Goal: Information Seeking & Learning: Learn about a topic

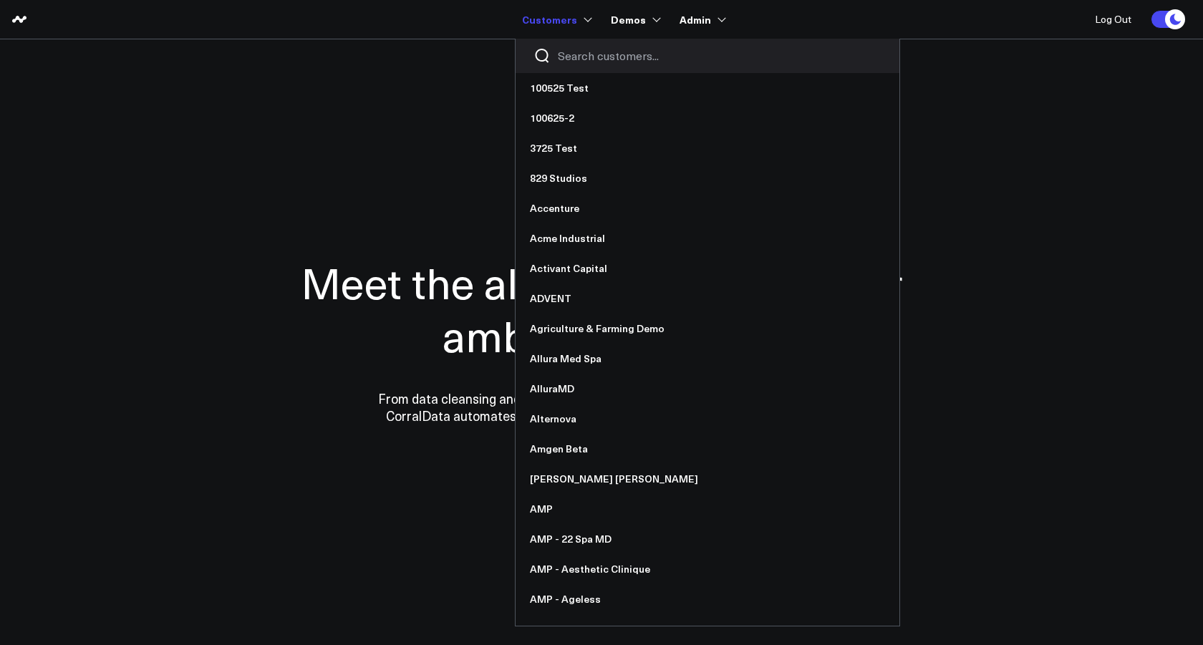
click at [588, 59] on input "Search customers input" at bounding box center [720, 56] width 324 height 16
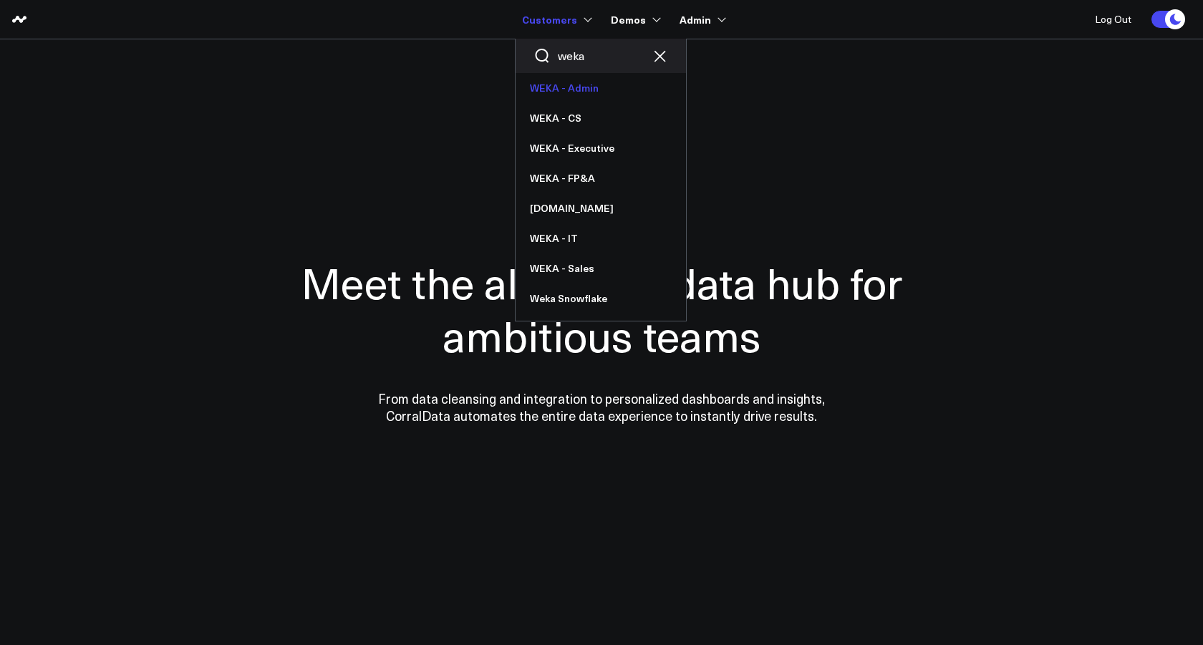
type input "weka"
click at [585, 90] on link "WEKA - Admin" at bounding box center [600, 88] width 170 height 30
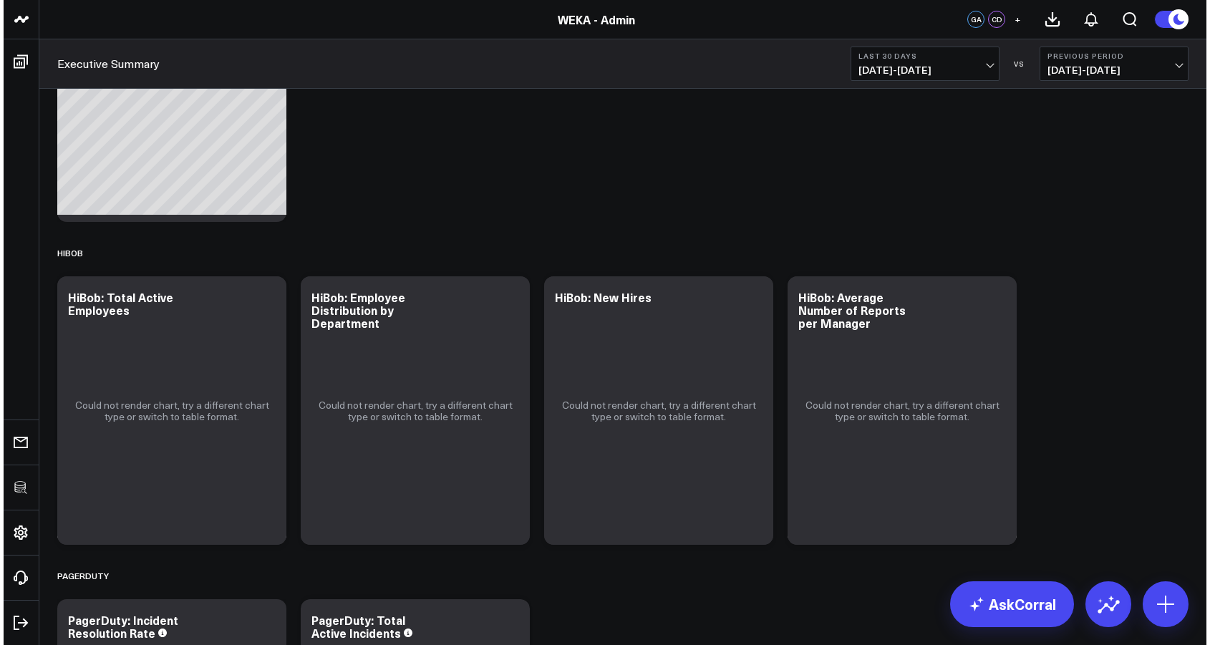
scroll to position [1357, 0]
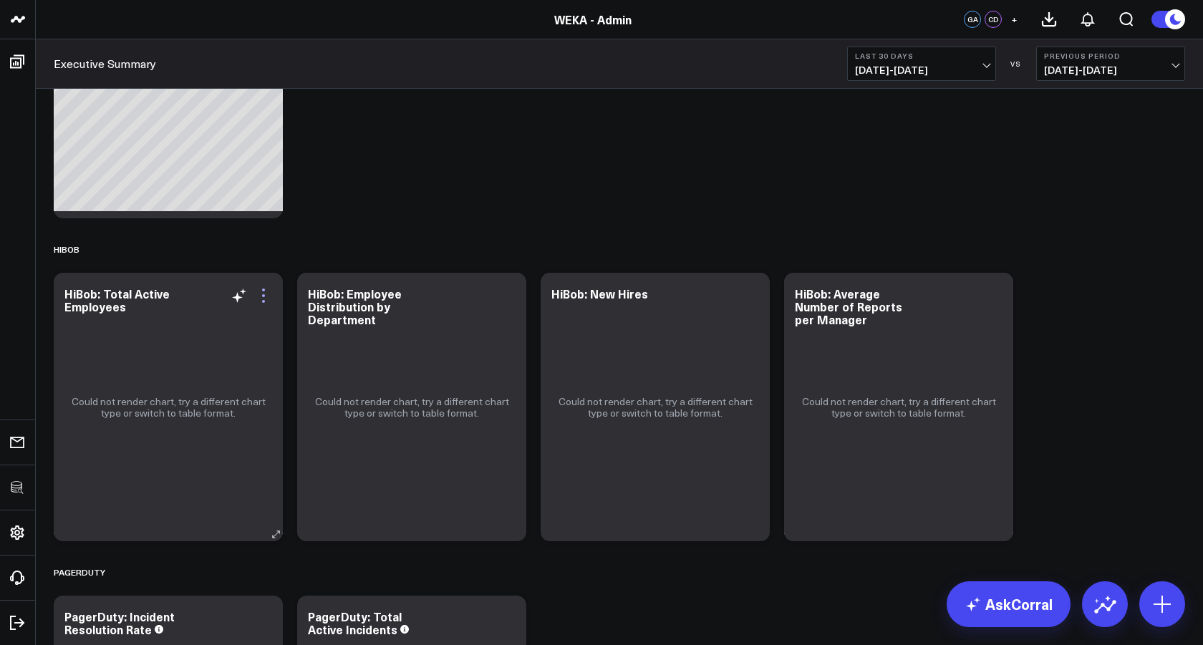
click at [266, 297] on icon at bounding box center [263, 295] width 17 height 17
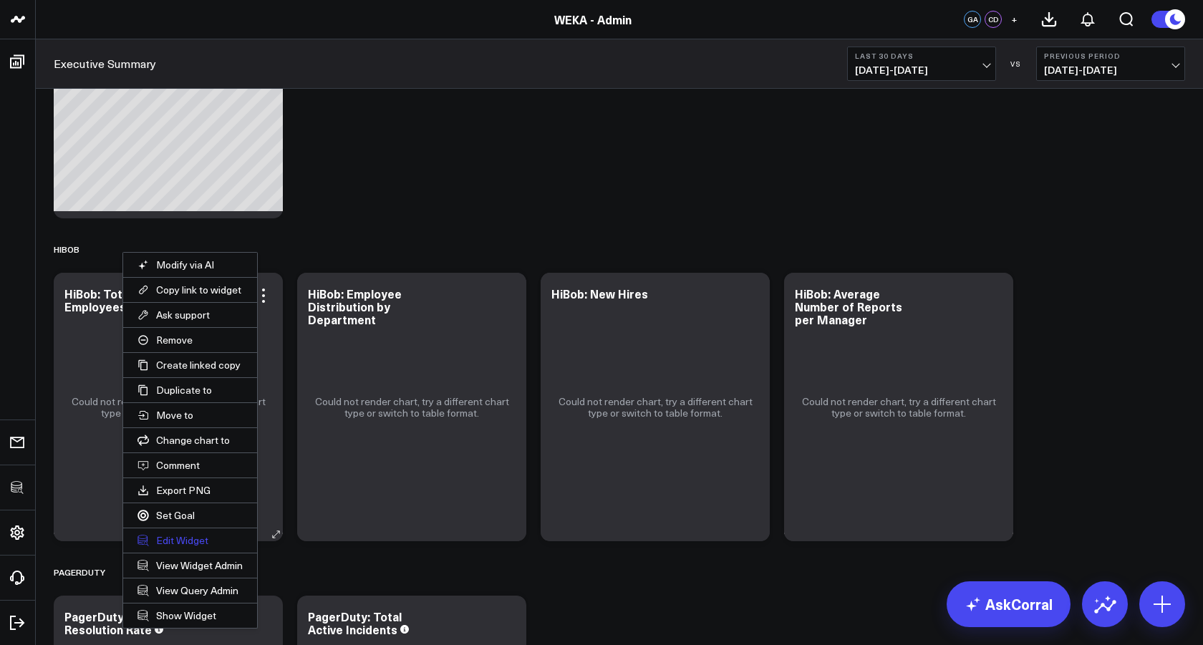
click at [183, 545] on button "Edit Widget" at bounding box center [190, 540] width 134 height 24
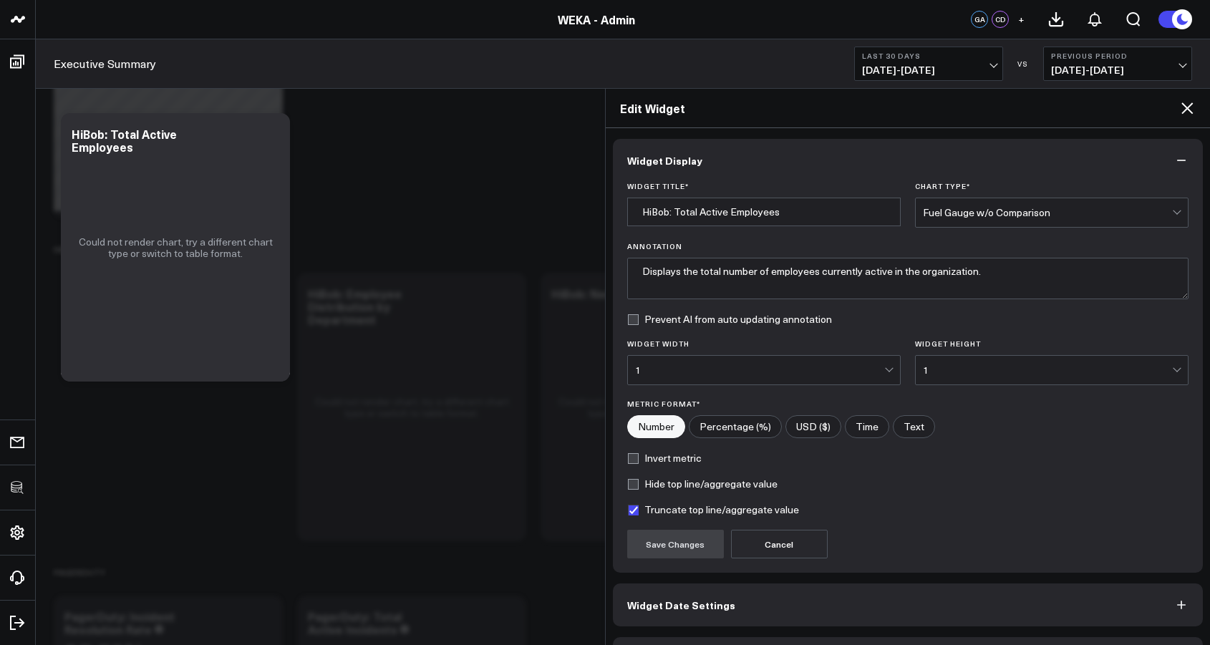
scroll to position [46, 0]
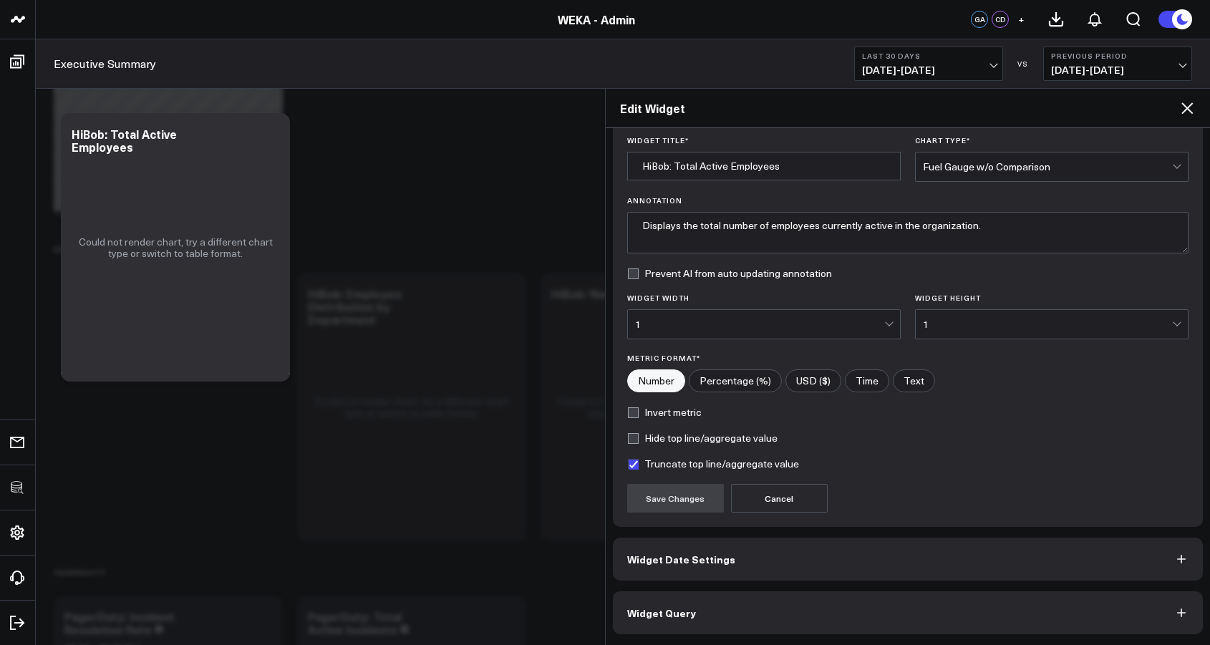
click at [682, 607] on span "Widget Query" at bounding box center [661, 612] width 69 height 11
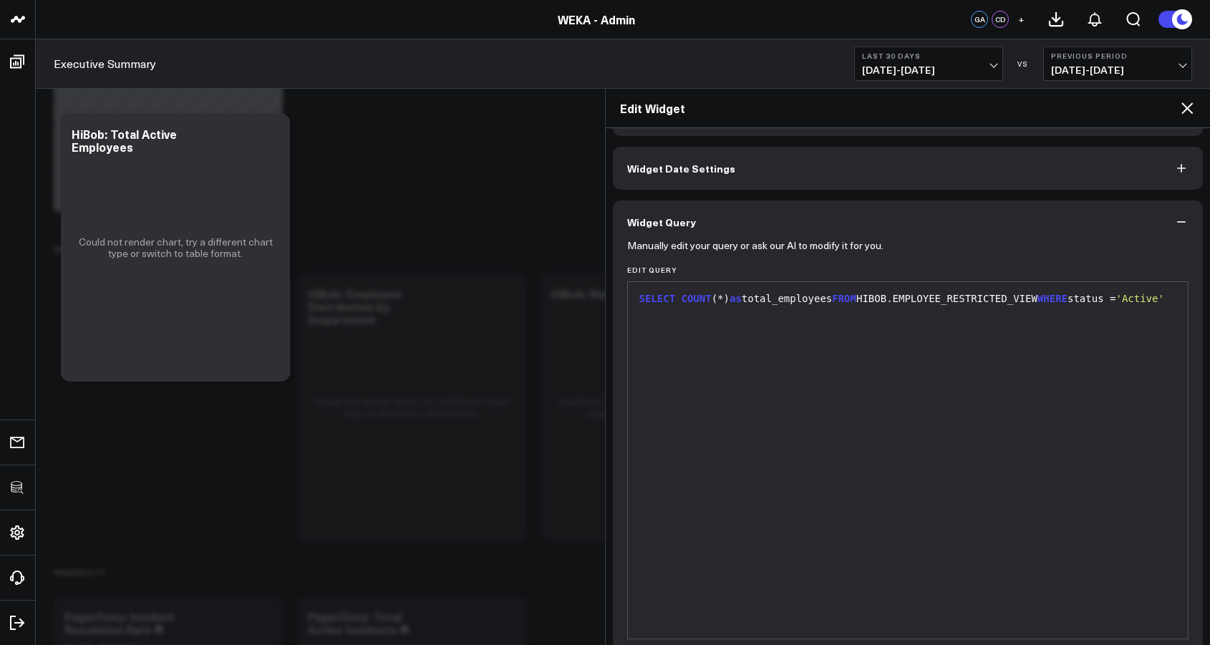
click at [1027, 621] on div "SELECT COUNT (*) as total_employees FROM HIBOB.EMPLOYEE_RESTRICTED_VIEW WHERE s…" at bounding box center [908, 460] width 546 height 342
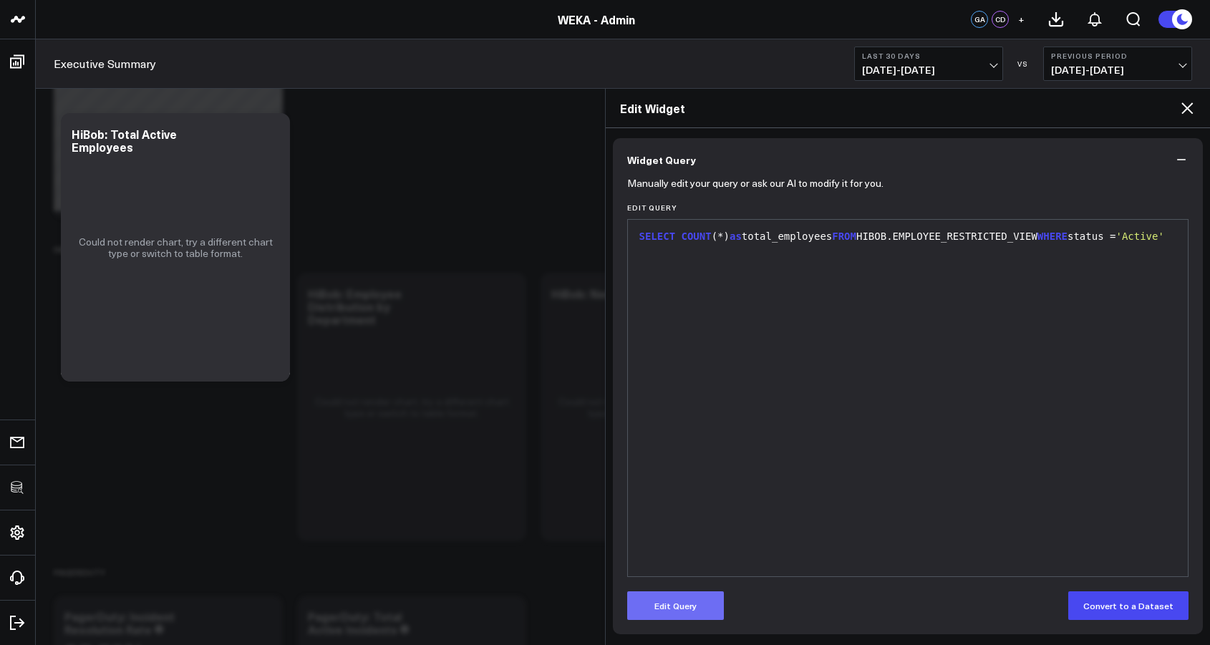
click at [682, 602] on button "Edit Query" at bounding box center [675, 605] width 97 height 29
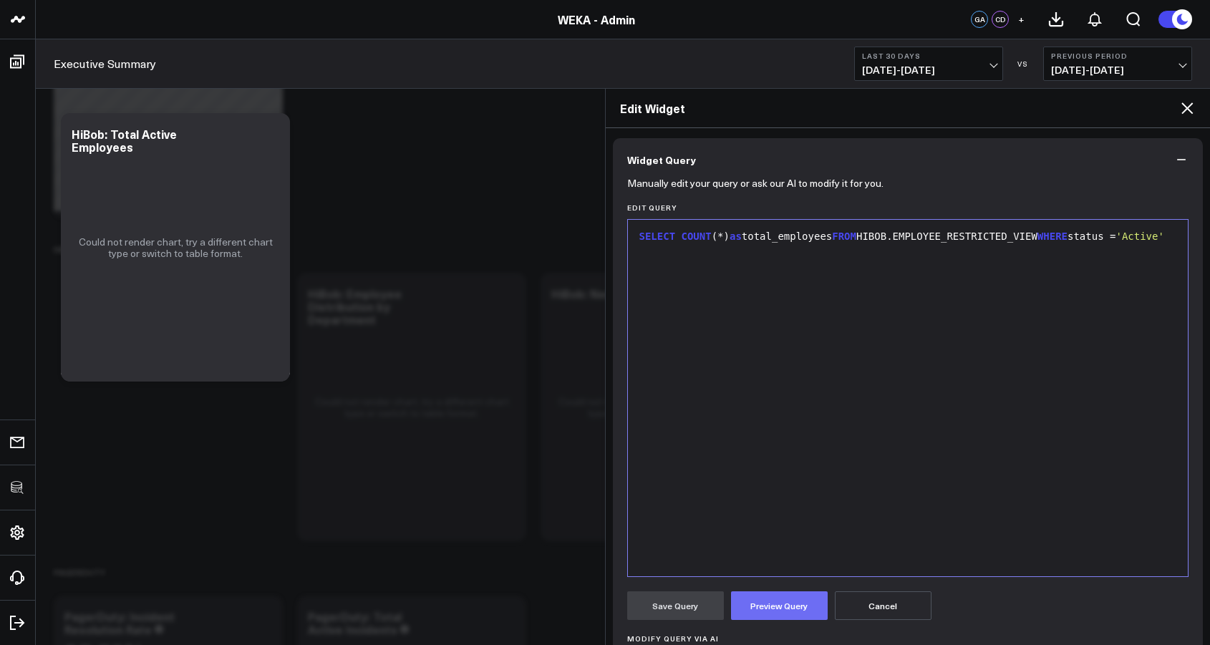
click at [783, 609] on button "Preview Query" at bounding box center [779, 605] width 97 height 29
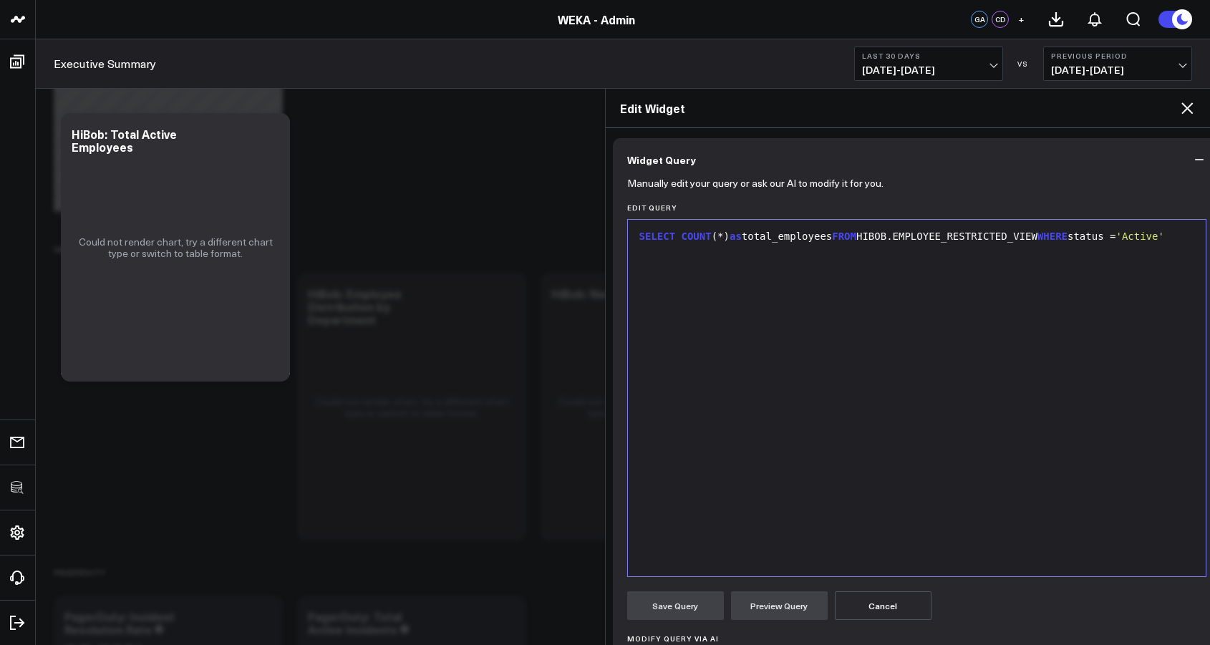
scroll to position [313, 0]
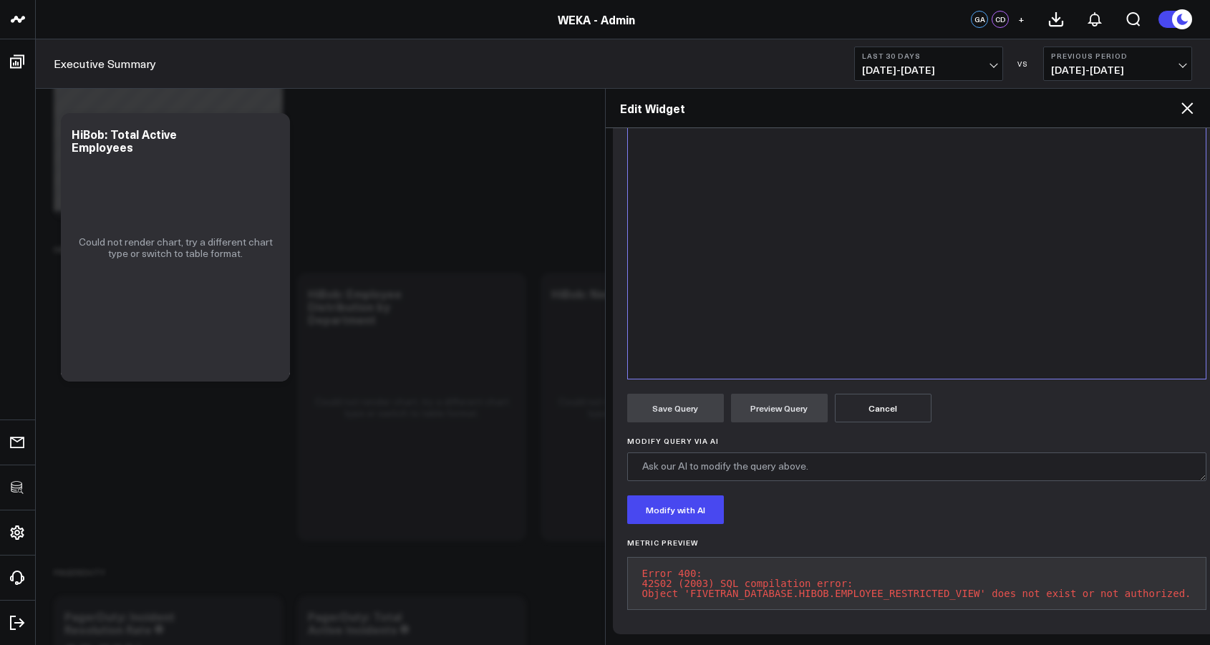
click at [856, 590] on pre "Error 400: 42S02 (2003) SQL compilation error: Object 'FIVETRAN_DATABASE.HIBOB.…" at bounding box center [916, 583] width 579 height 53
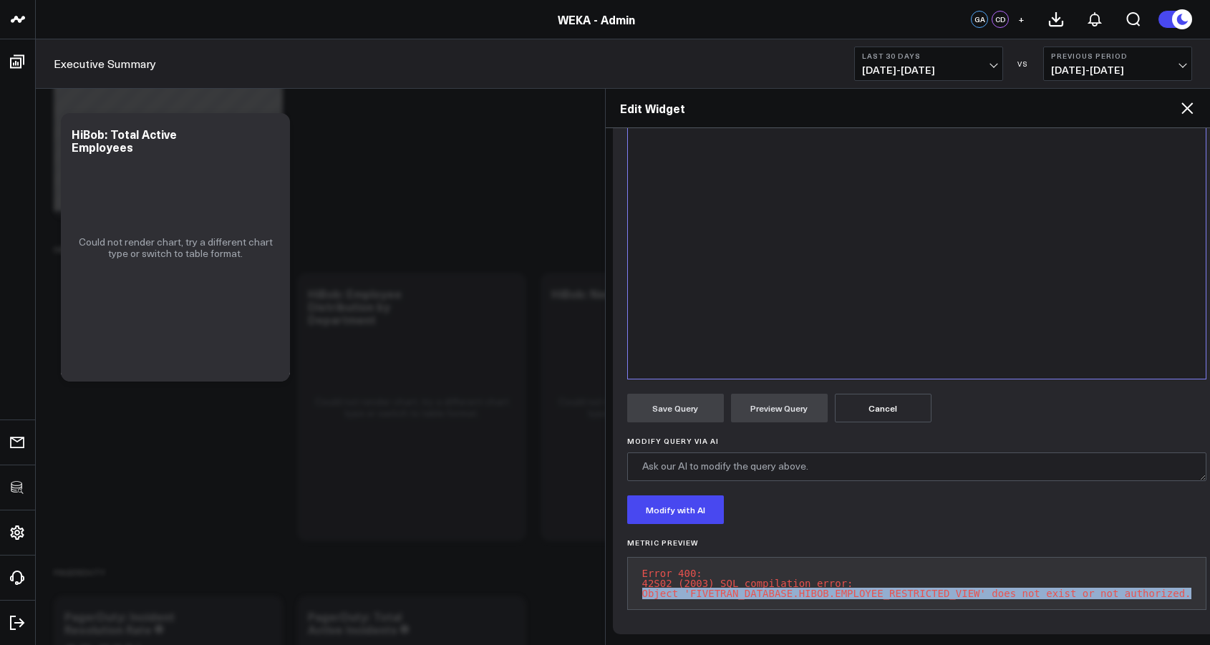
click at [856, 590] on pre "Error 400: 42S02 (2003) SQL compilation error: Object 'FIVETRAN_DATABASE.HIBOB.…" at bounding box center [916, 583] width 579 height 53
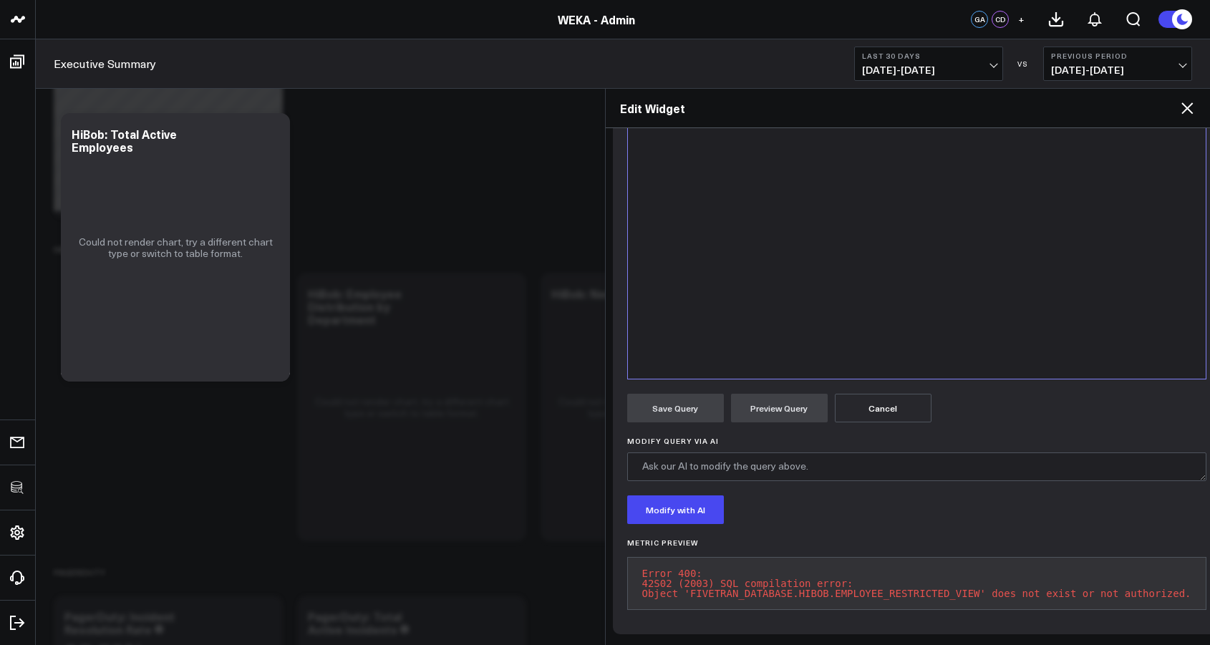
click at [784, 566] on pre "Error 400: 42S02 (2003) SQL compilation error: Object 'FIVETRAN_DATABASE.HIBOB.…" at bounding box center [916, 583] width 579 height 53
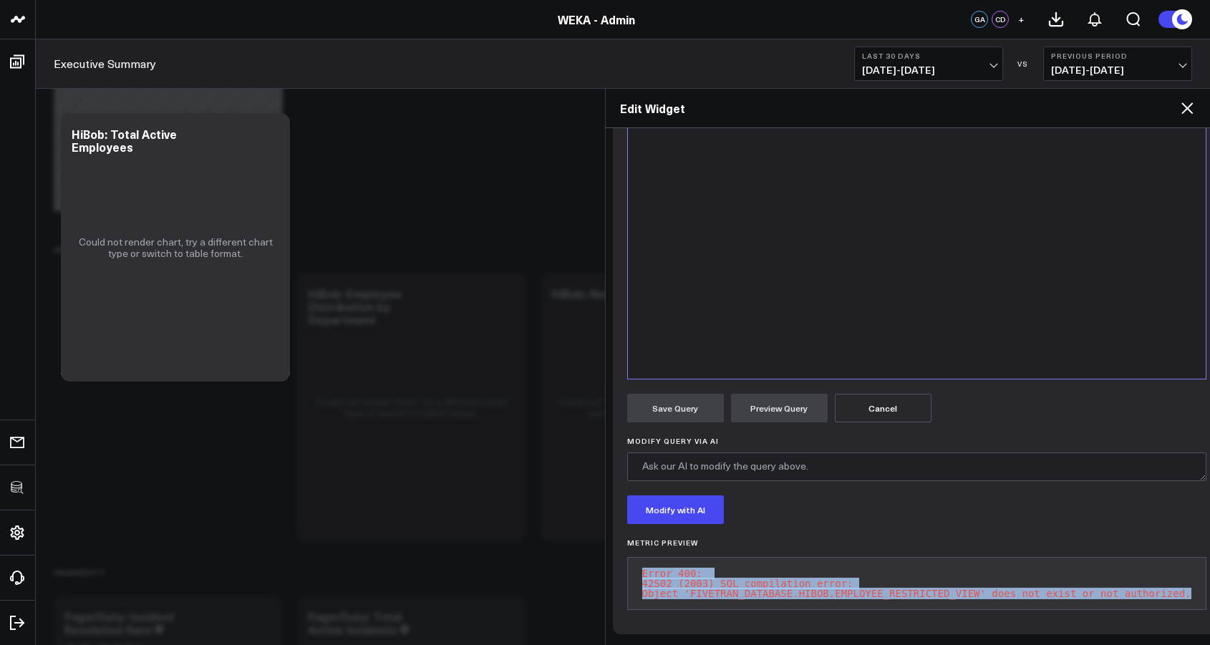
scroll to position [313, 17]
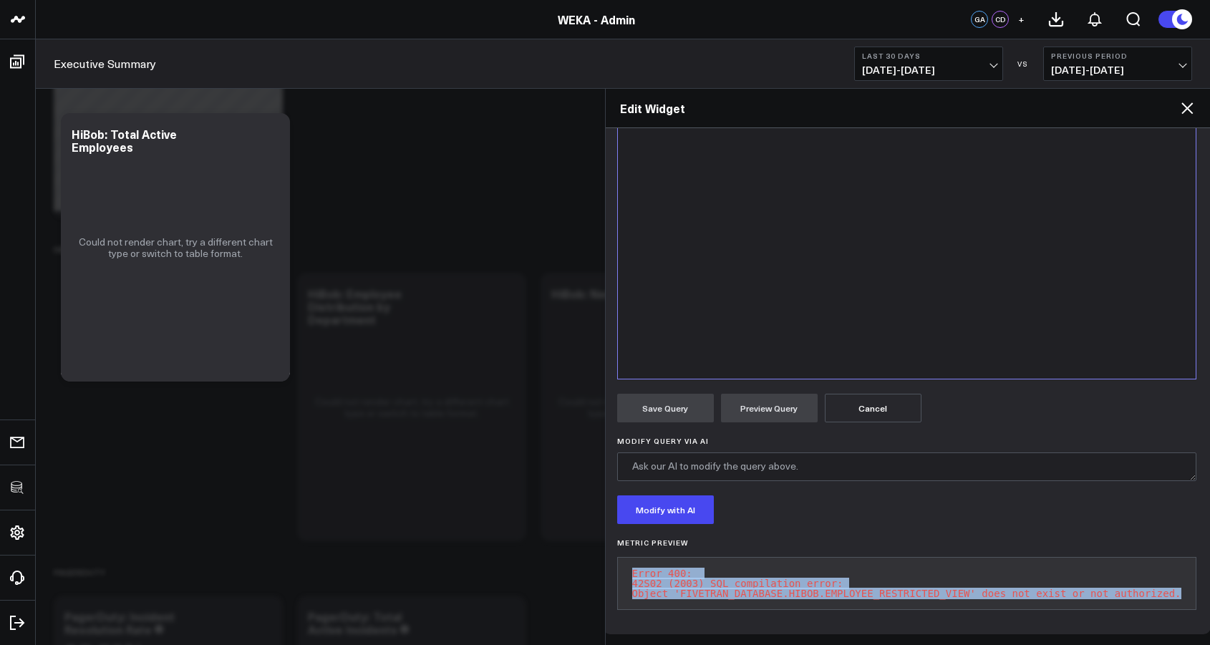
drag, startPoint x: 644, startPoint y: 568, endPoint x: 1199, endPoint y: 589, distance: 555.3
click at [1199, 589] on div "Manually edit your query or ask our AI to modify it for you. Edit Query 9 1 › S…" at bounding box center [907, 309] width 608 height 651
copy pre "Error 400: 42S02 (2003) SQL compilation error: Object 'FIVETRAN_DATABASE.HIBOB.…"
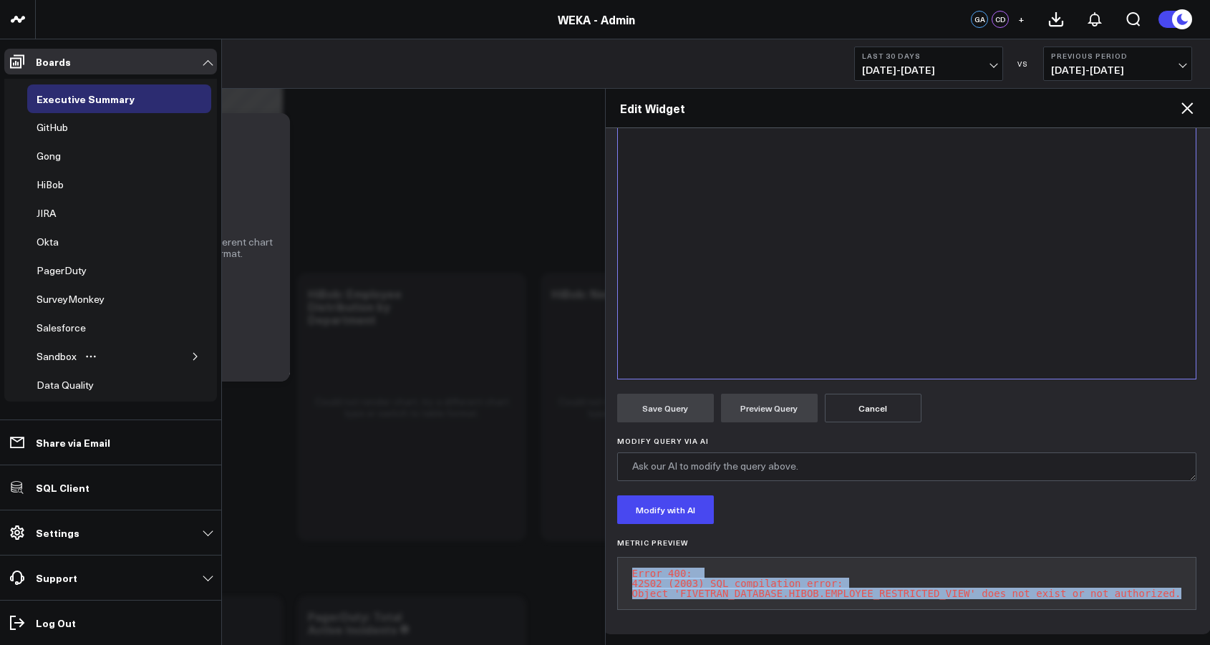
scroll to position [16, 0]
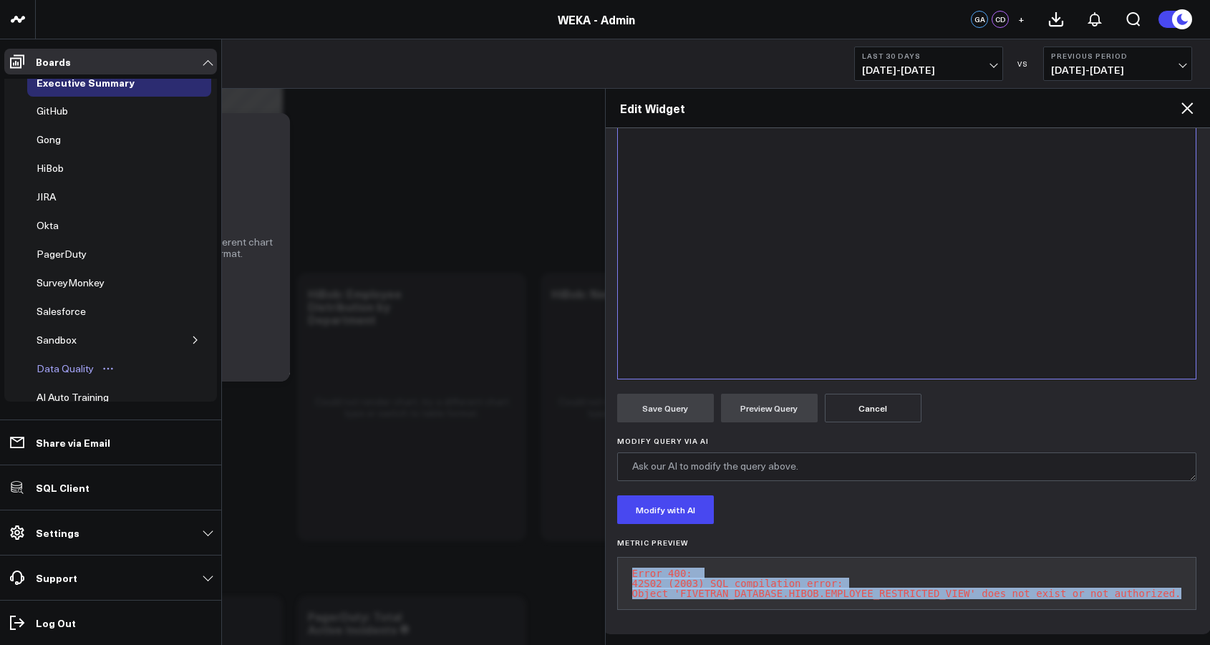
click at [84, 369] on div "Data Quality" at bounding box center [65, 368] width 64 height 17
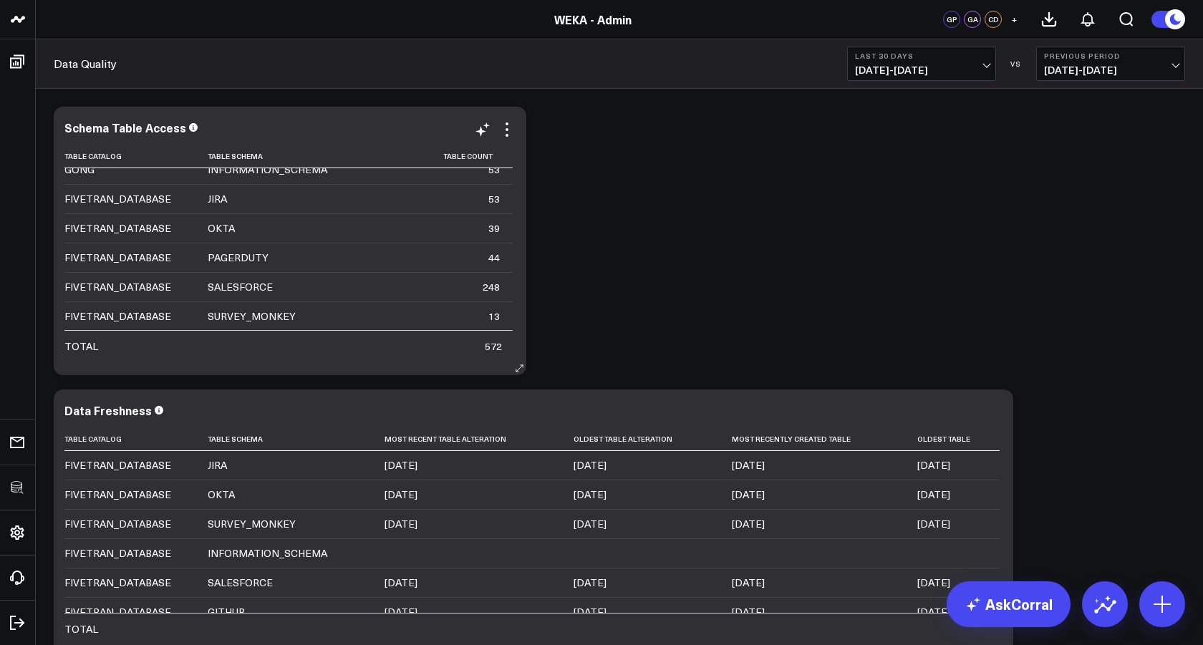
scroll to position [102, 0]
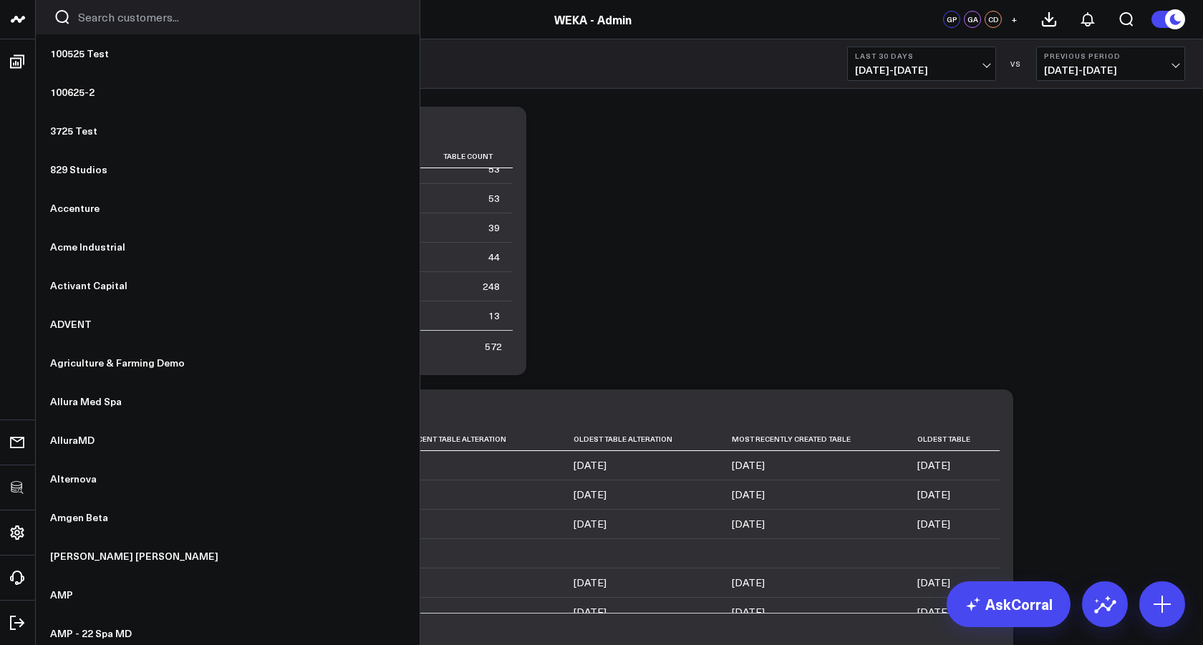
click at [111, 29] on div at bounding box center [228, 17] width 384 height 34
click at [116, 24] on input "Search customers input" at bounding box center [240, 17] width 324 height 16
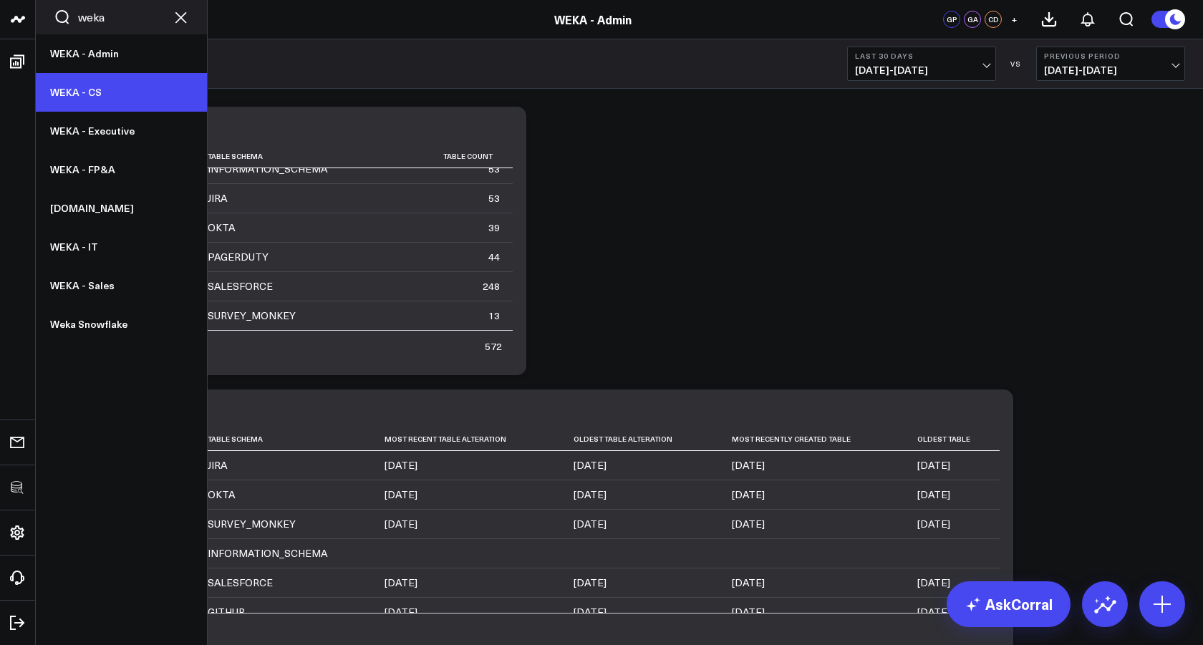
type input "weka"
click at [96, 87] on link "WEKA - CS" at bounding box center [121, 92] width 171 height 39
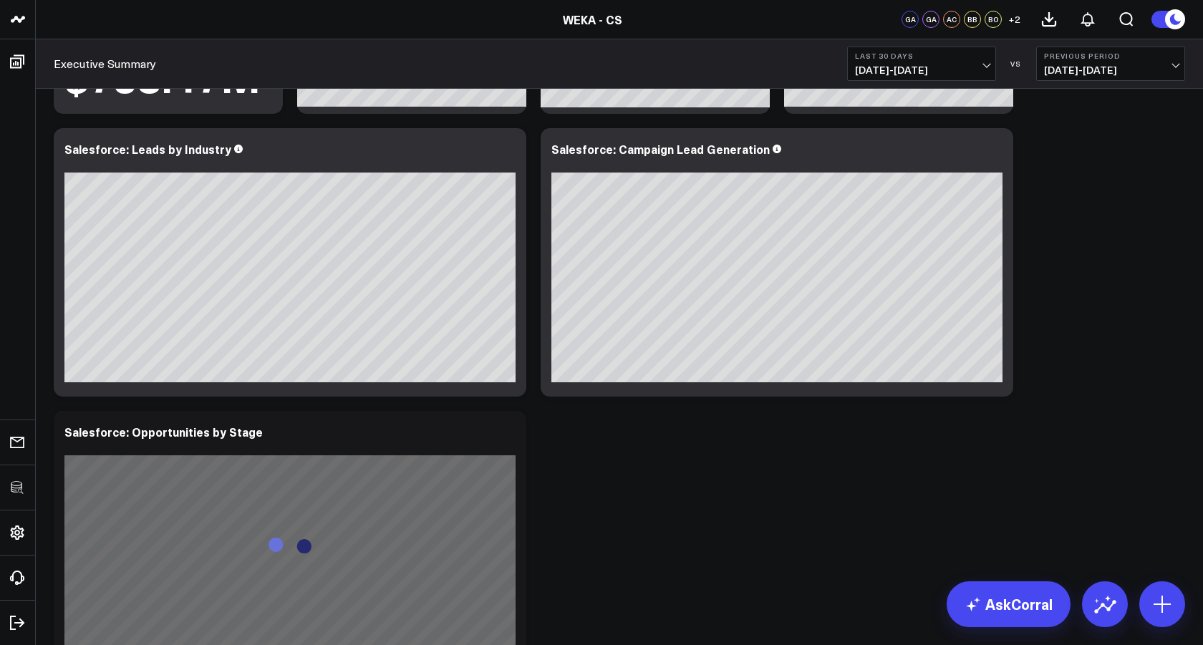
scroll to position [862, 0]
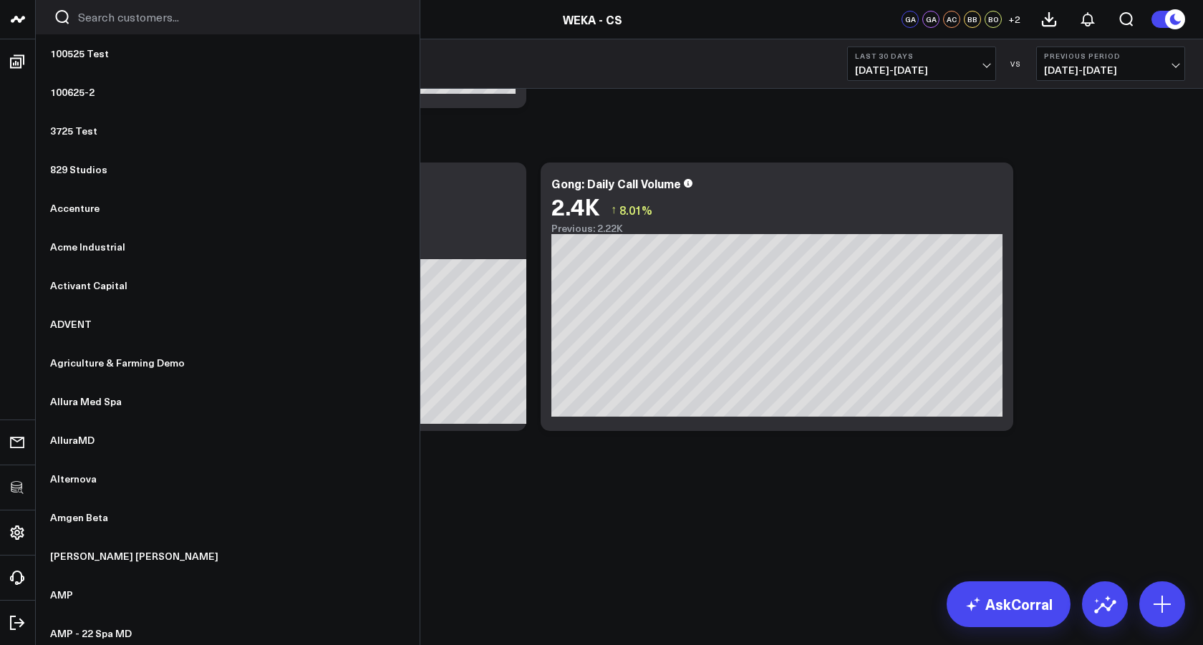
click at [93, 16] on input "Search customers input" at bounding box center [240, 17] width 324 height 16
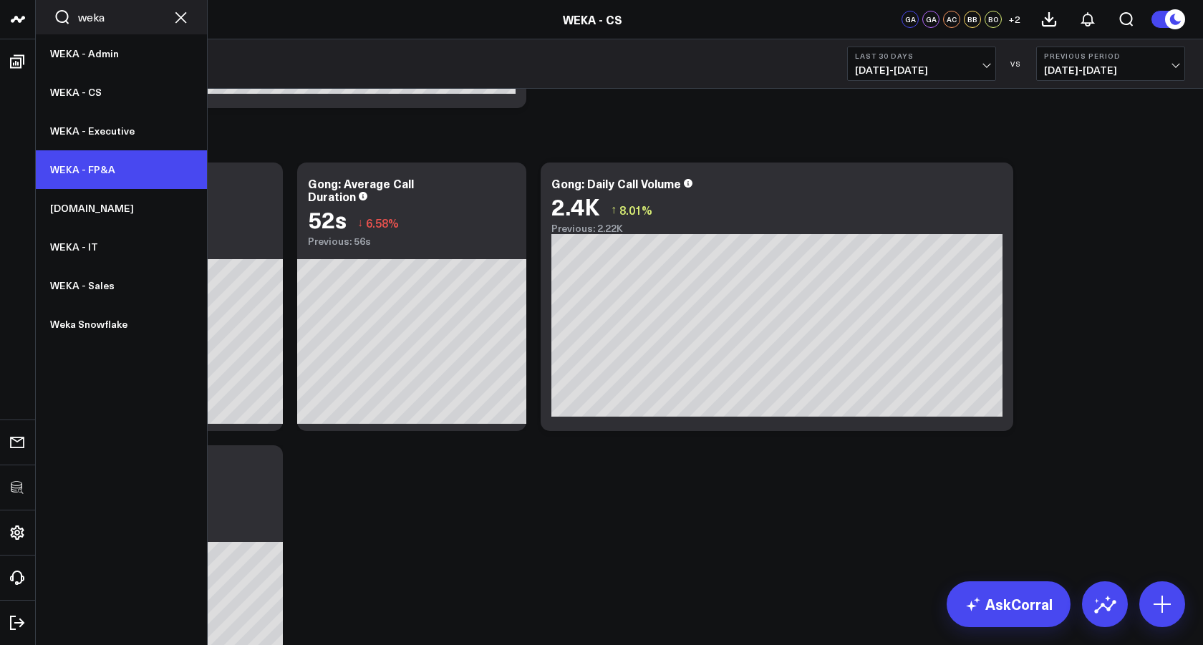
type input "weka"
click at [111, 163] on link "WEKA - FP&A" at bounding box center [121, 169] width 171 height 39
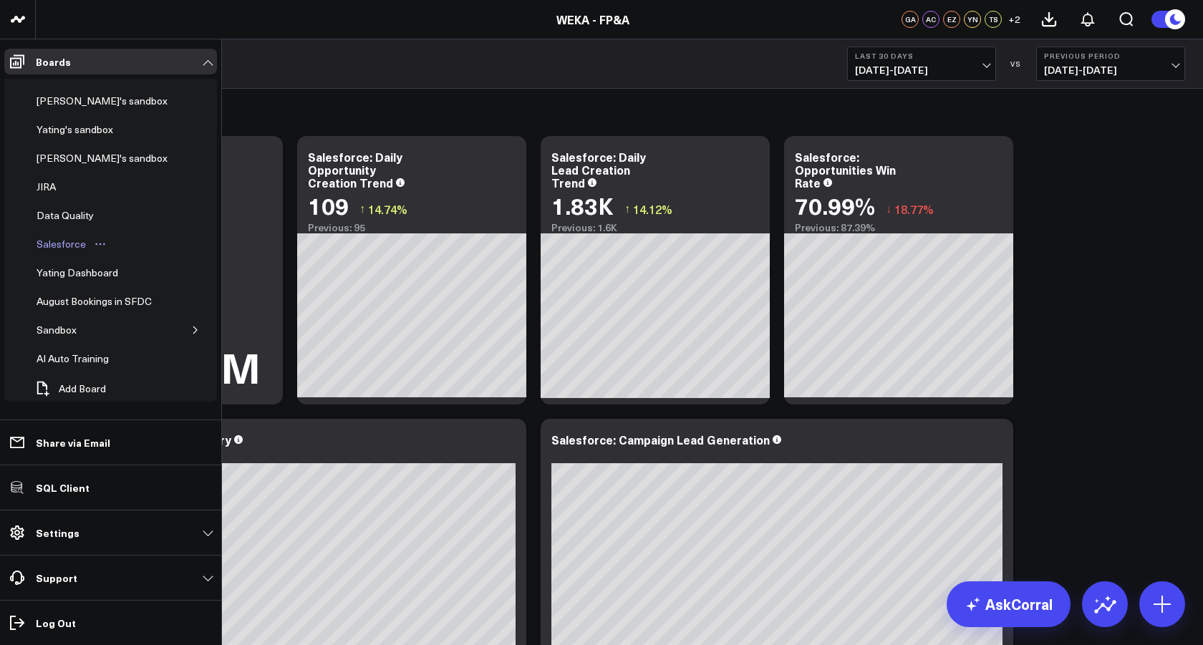
scroll to position [121, 0]
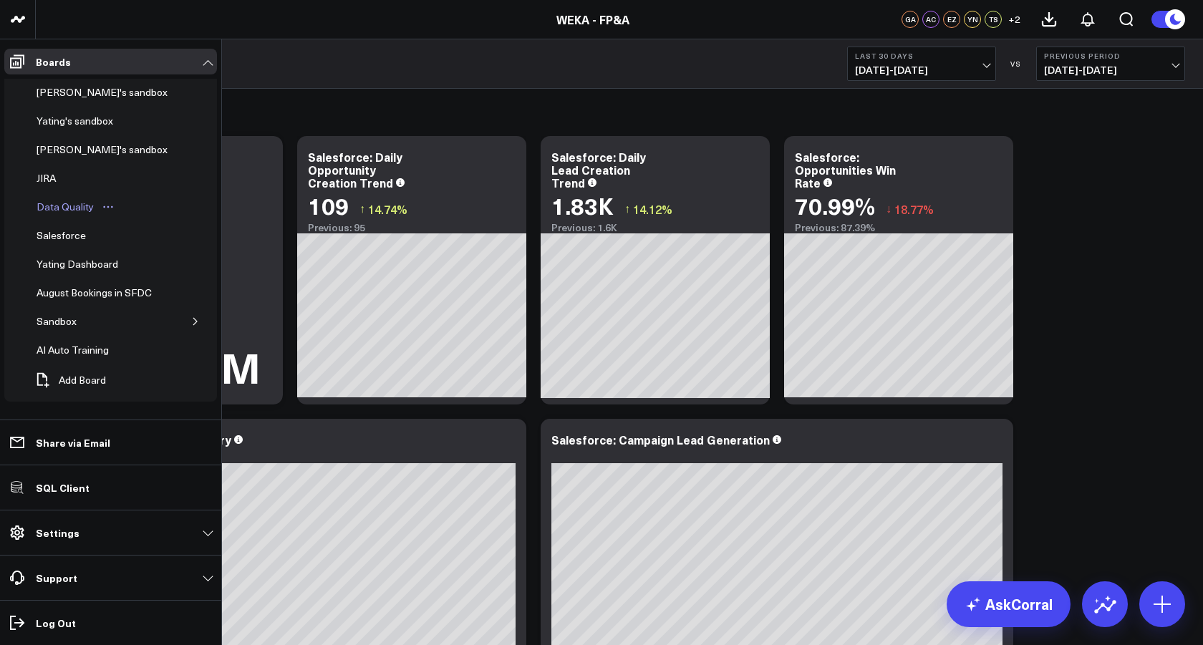
click at [74, 210] on div "Data Quality" at bounding box center [65, 206] width 64 height 17
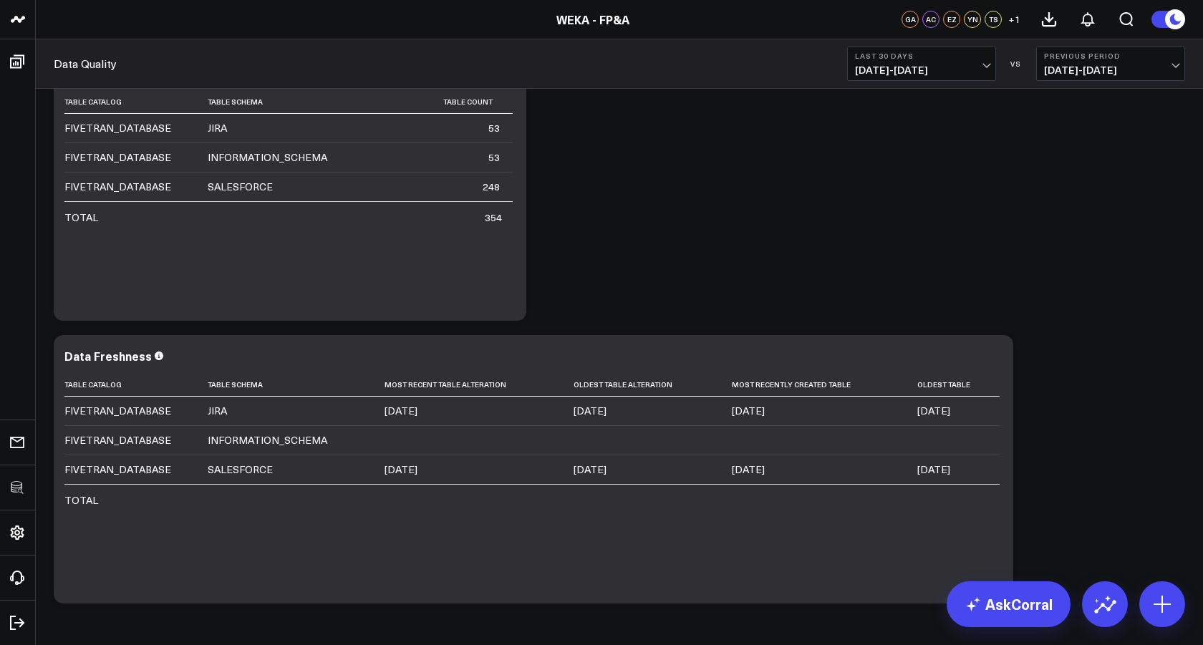
scroll to position [56, 0]
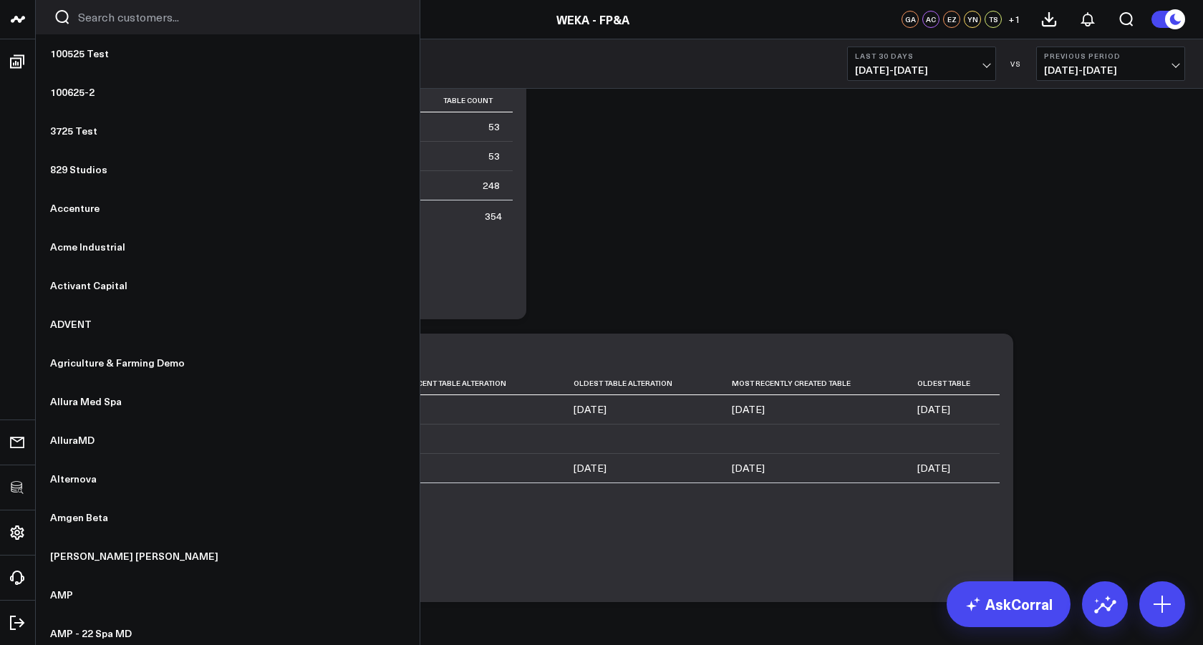
click at [94, 12] on input "Search customers input" at bounding box center [240, 17] width 324 height 16
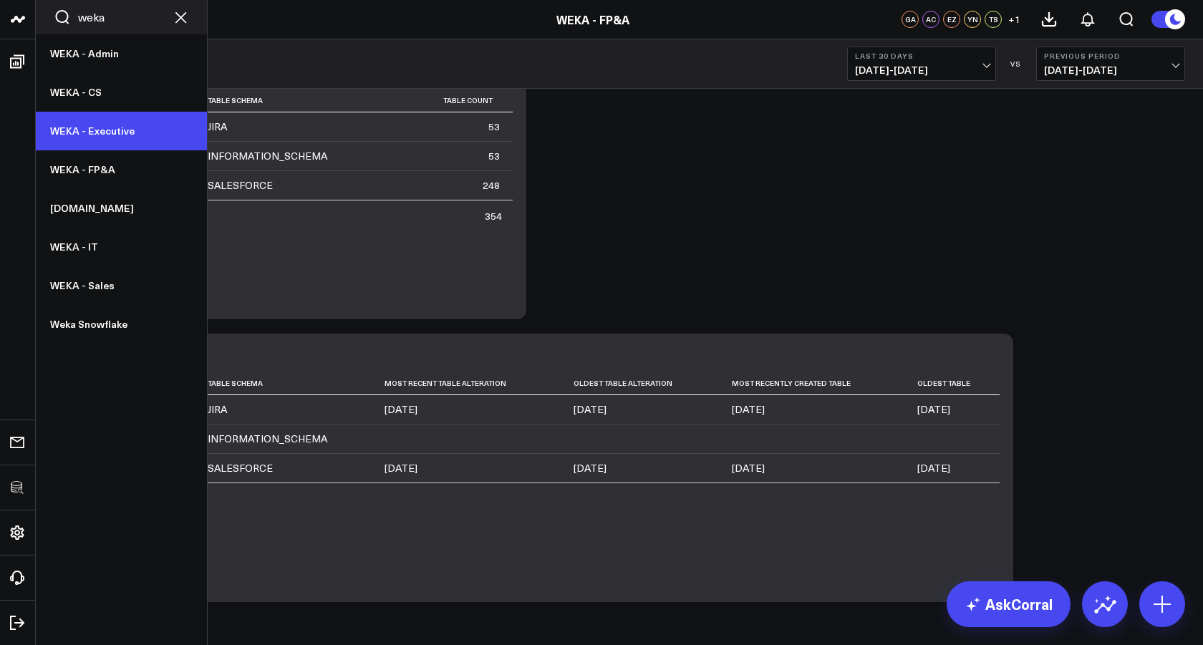
type input "weka"
click at [93, 129] on link "WEKA - Executive" at bounding box center [121, 131] width 171 height 39
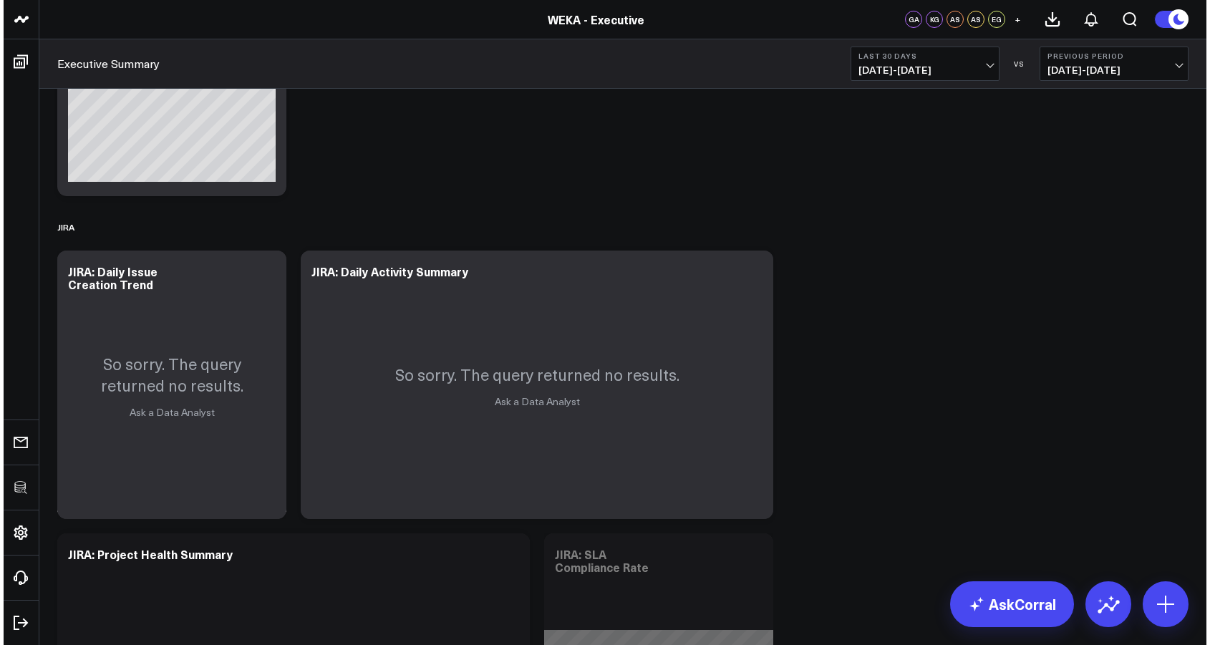
scroll to position [2340, 0]
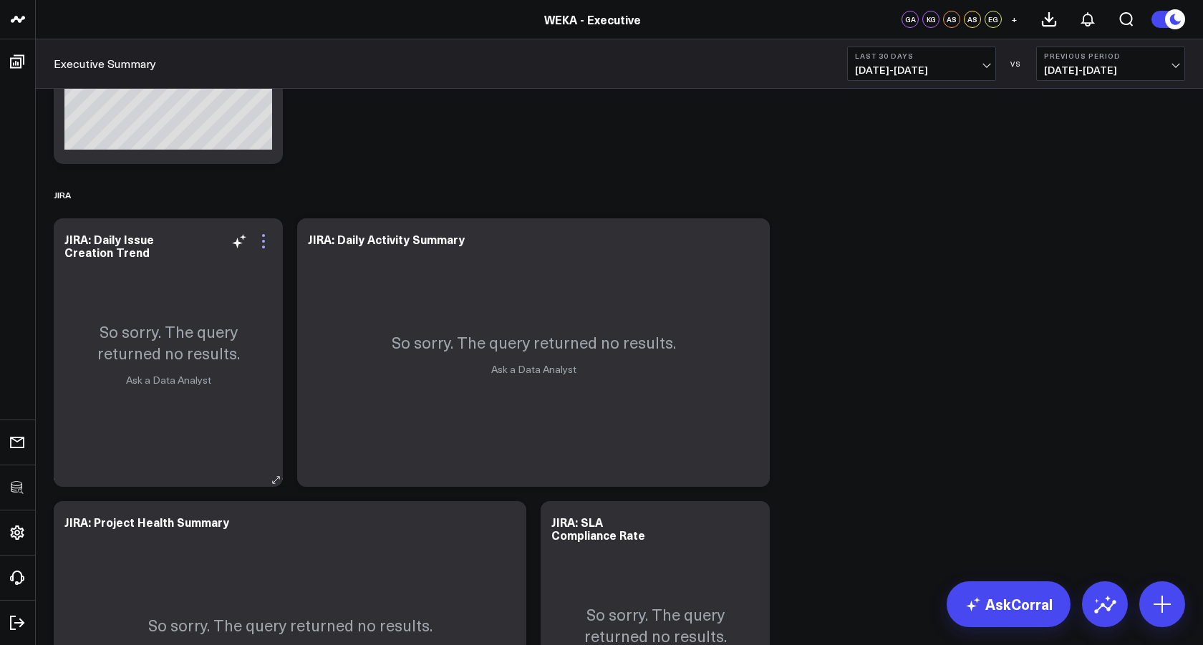
click at [261, 238] on icon at bounding box center [263, 241] width 17 height 17
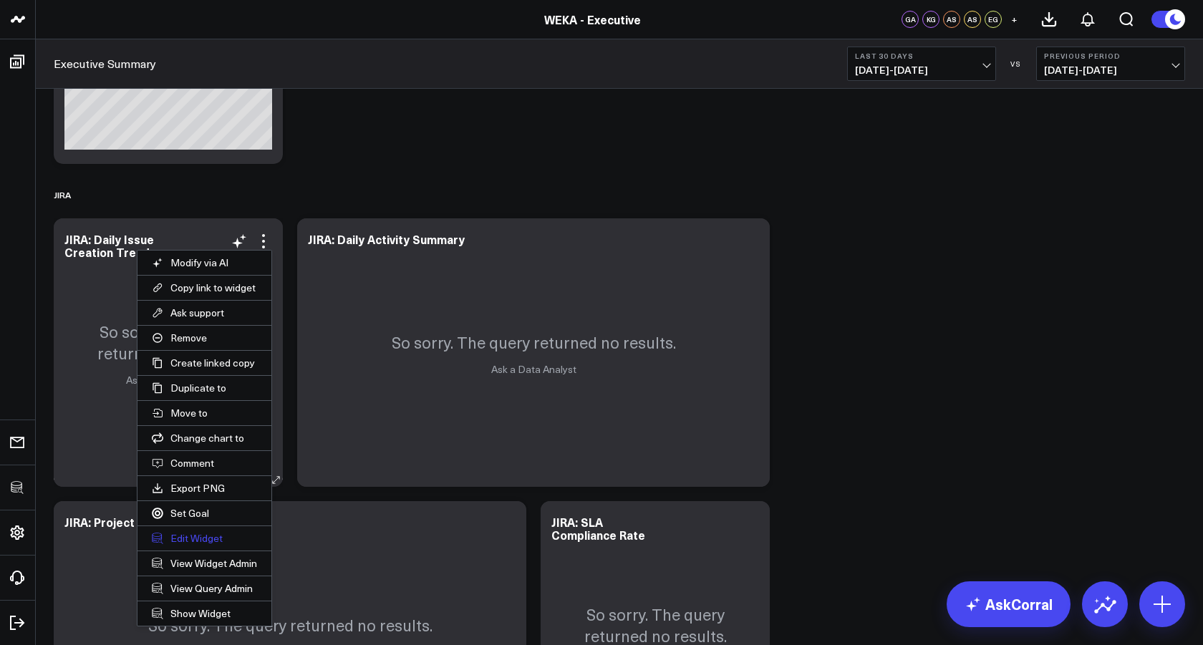
click at [200, 532] on button "Edit Widget" at bounding box center [204, 538] width 134 height 24
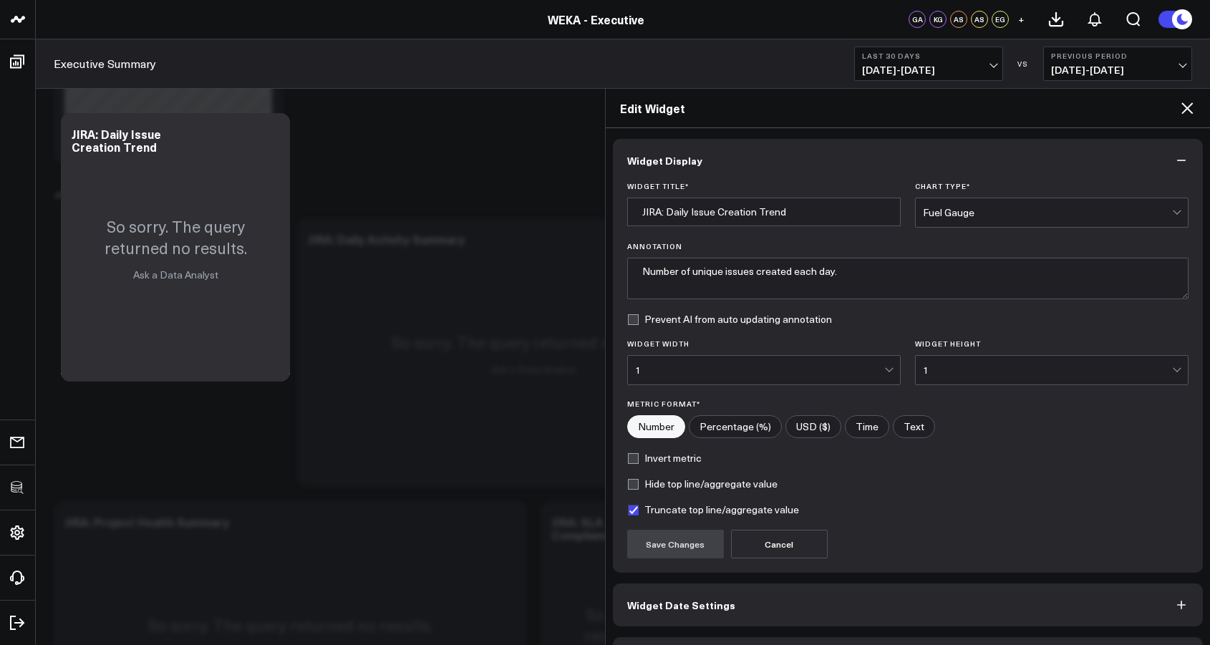
scroll to position [46, 0]
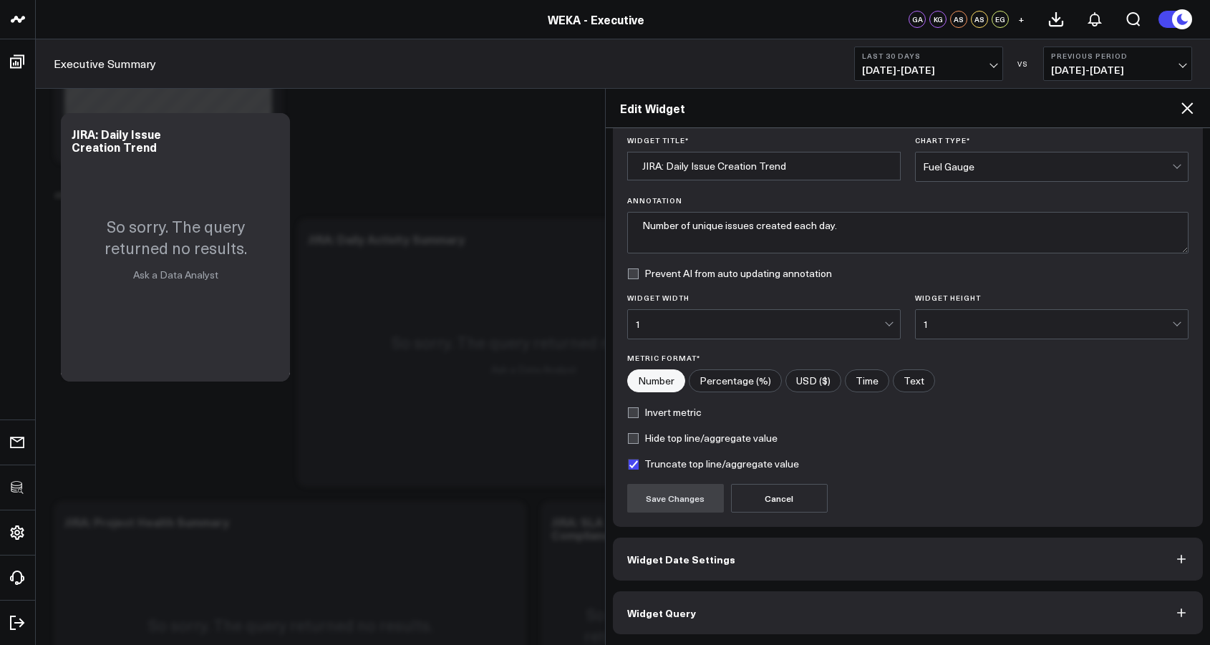
click at [684, 616] on span "Widget Query" at bounding box center [661, 612] width 69 height 11
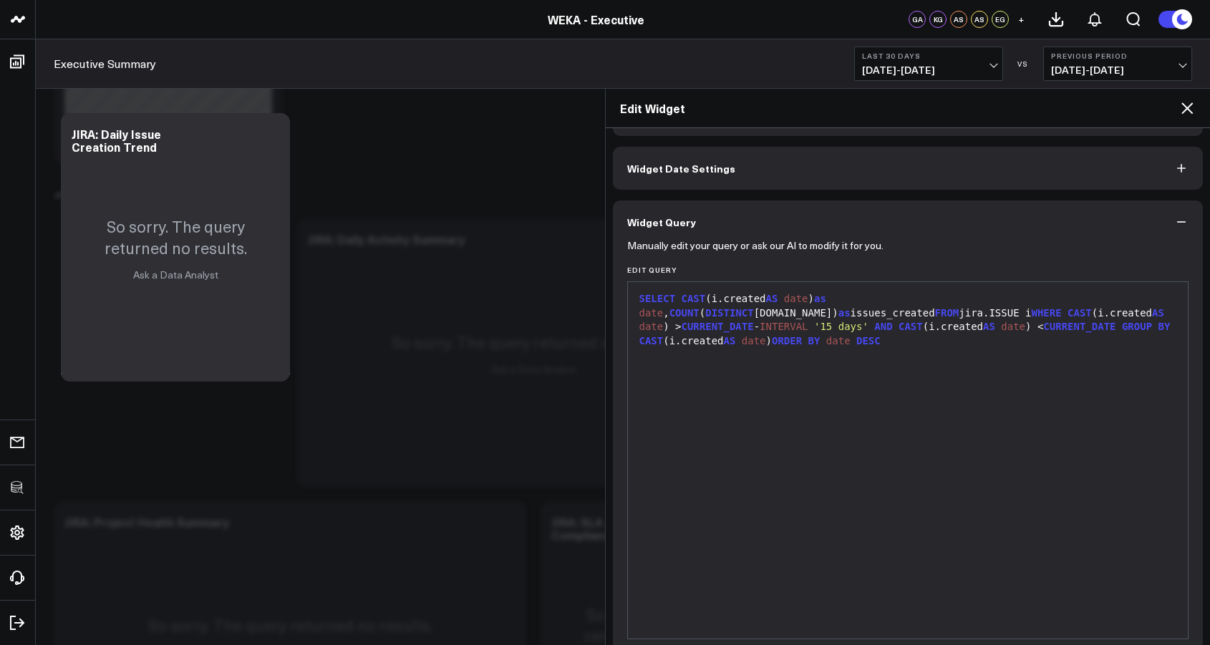
scroll to position [0, 0]
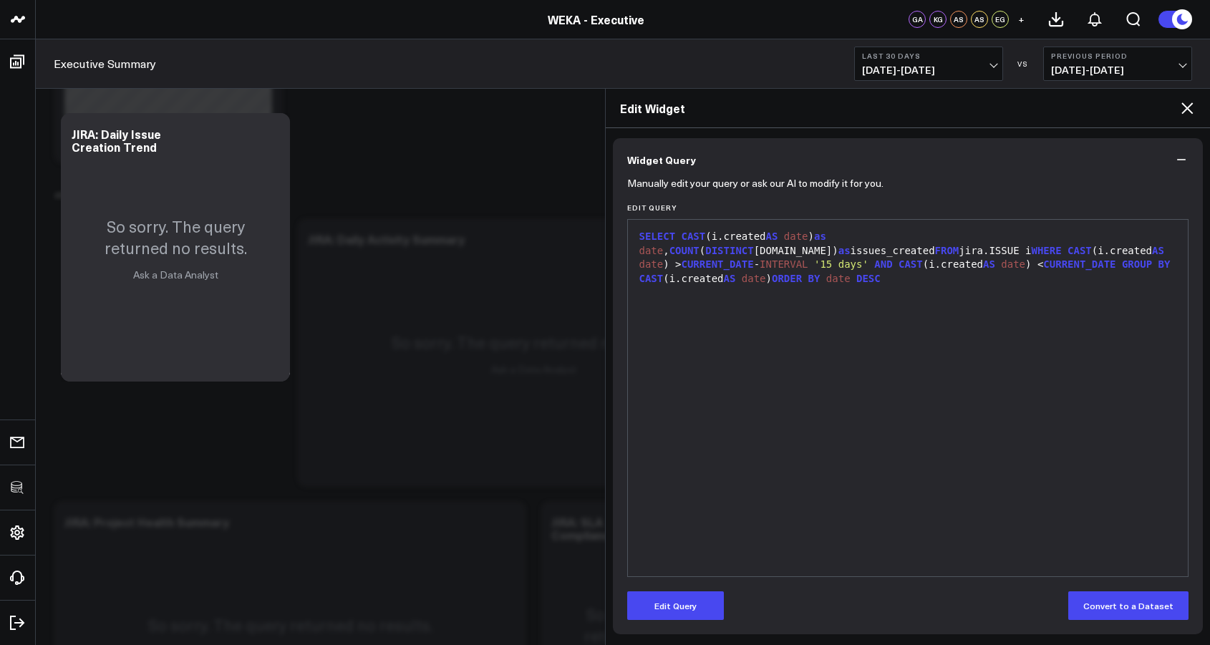
click at [688, 589] on form "Manually edit your query or ask our AI to modify it for you. Edit Query 9 1 › S…" at bounding box center [908, 400] width 562 height 439
click at [689, 599] on button "Edit Query" at bounding box center [675, 605] width 97 height 29
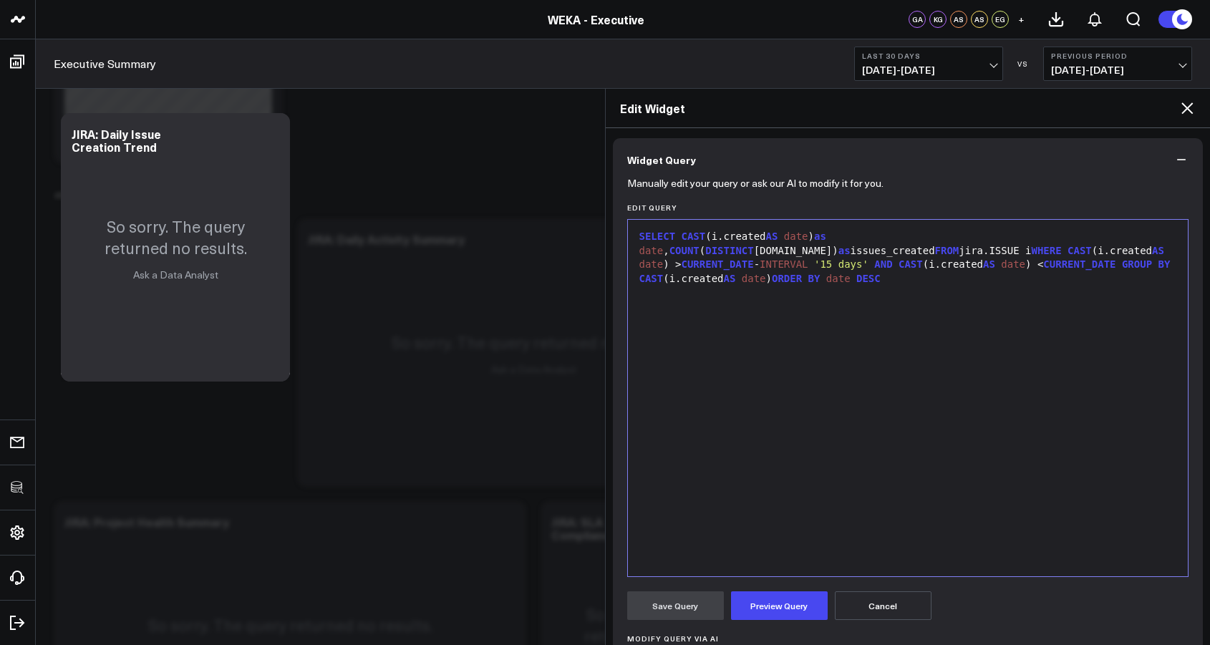
scroll to position [286, 0]
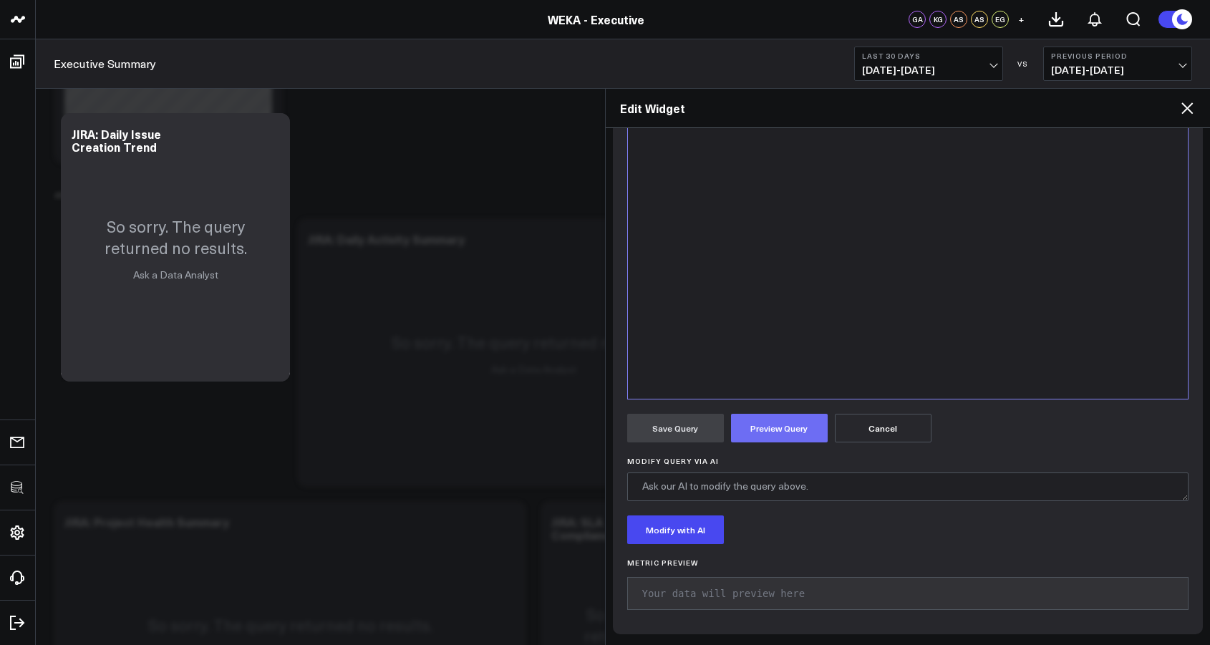
click at [778, 425] on button "Preview Query" at bounding box center [779, 428] width 97 height 29
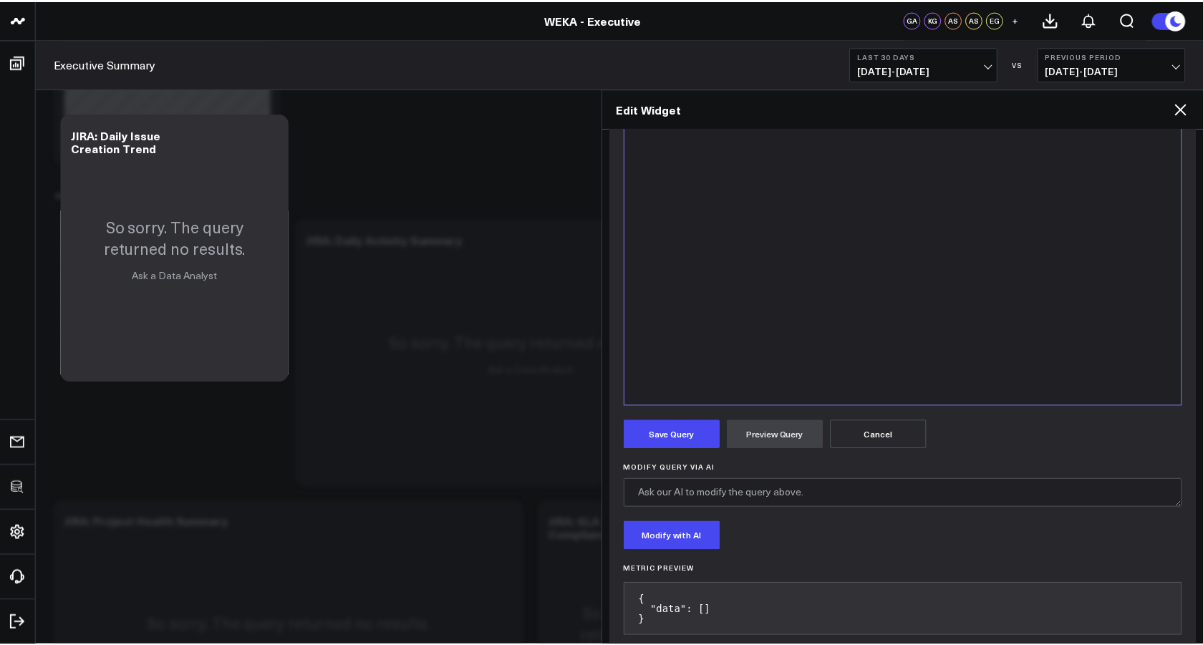
scroll to position [271, 0]
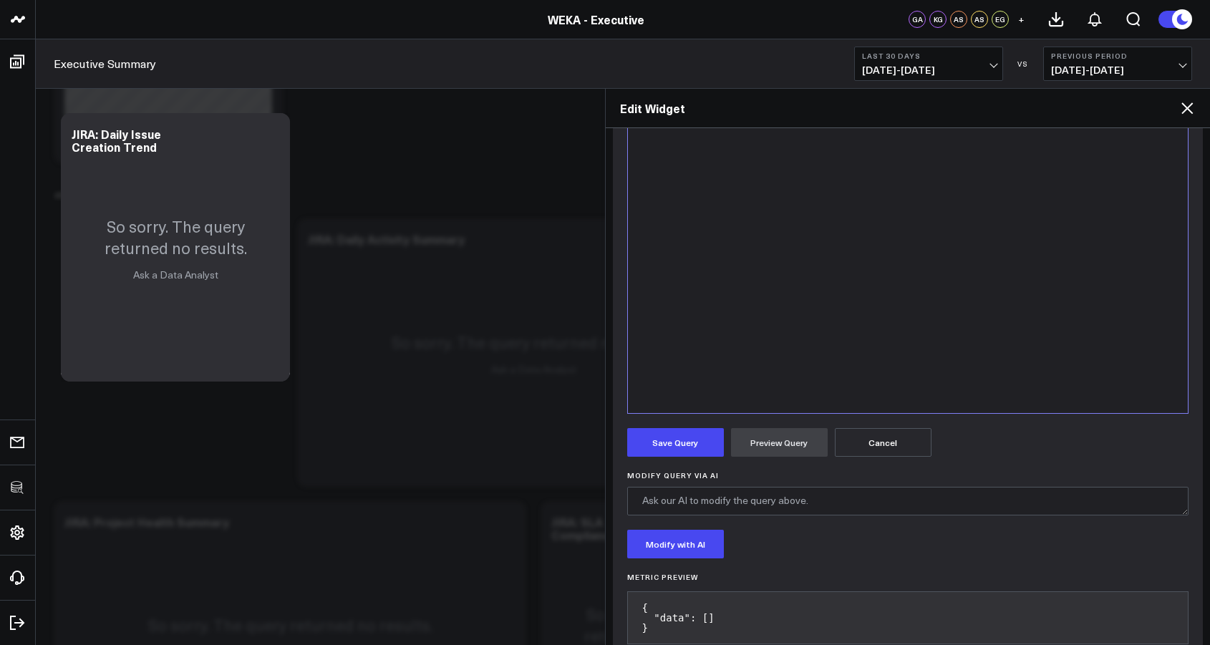
click at [1187, 111] on icon at bounding box center [1186, 108] width 17 height 17
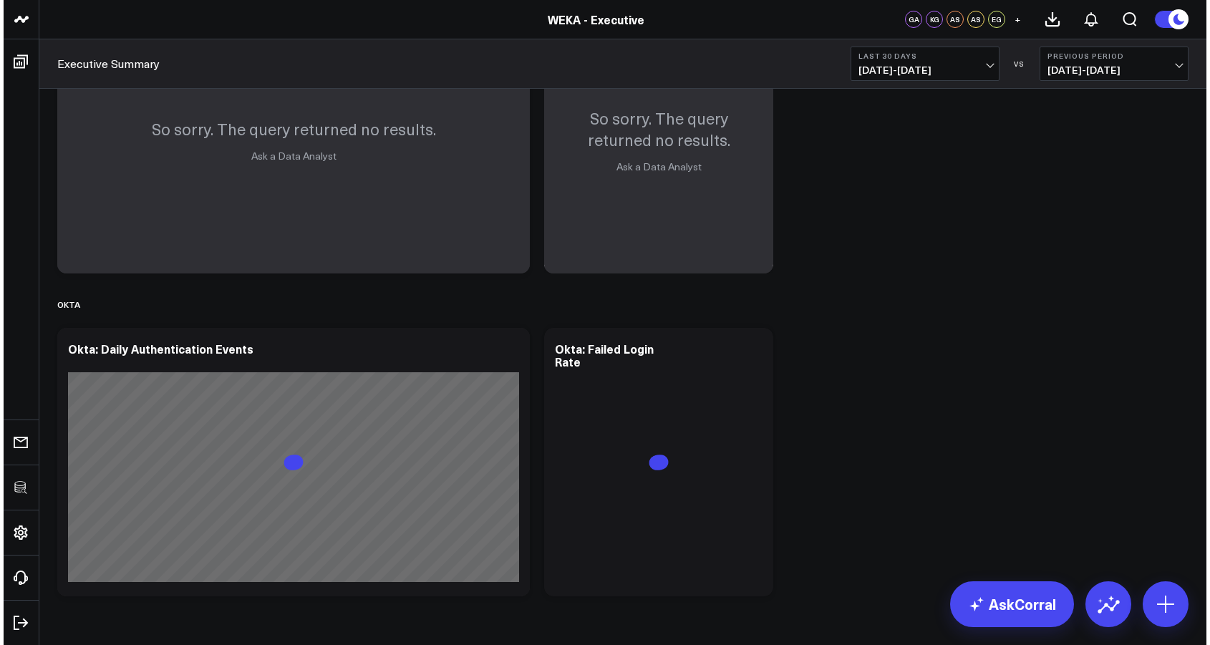
scroll to position [2881, 0]
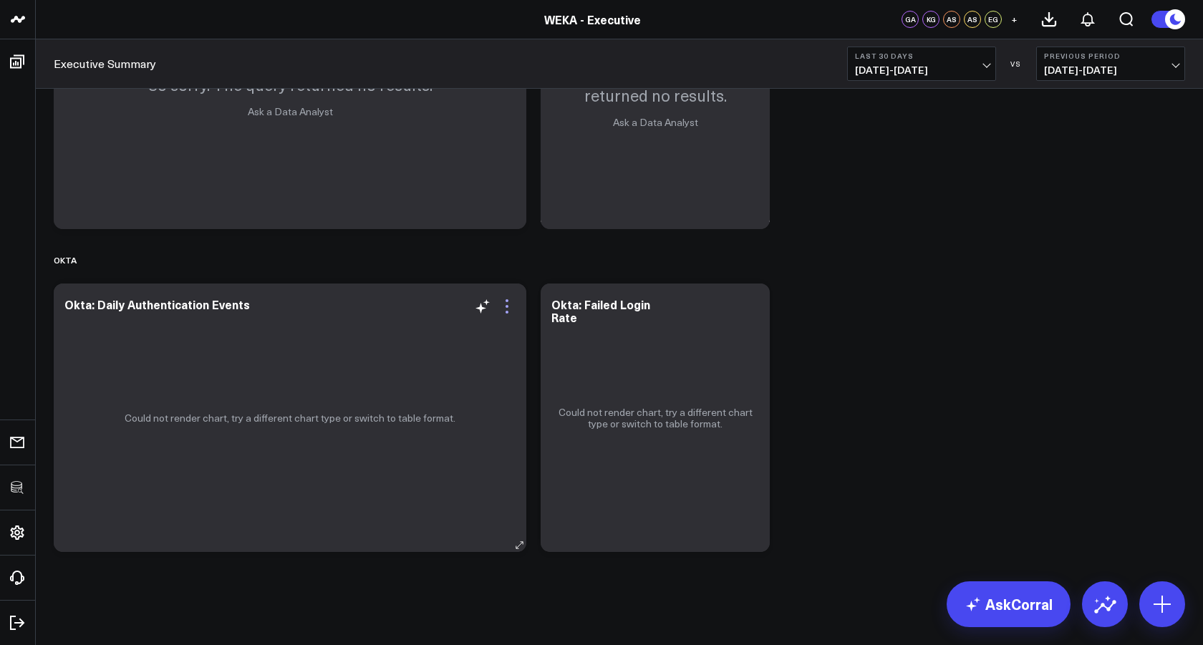
click at [508, 307] on icon at bounding box center [506, 306] width 17 height 17
click at [508, 300] on icon at bounding box center [506, 300] width 3 height 3
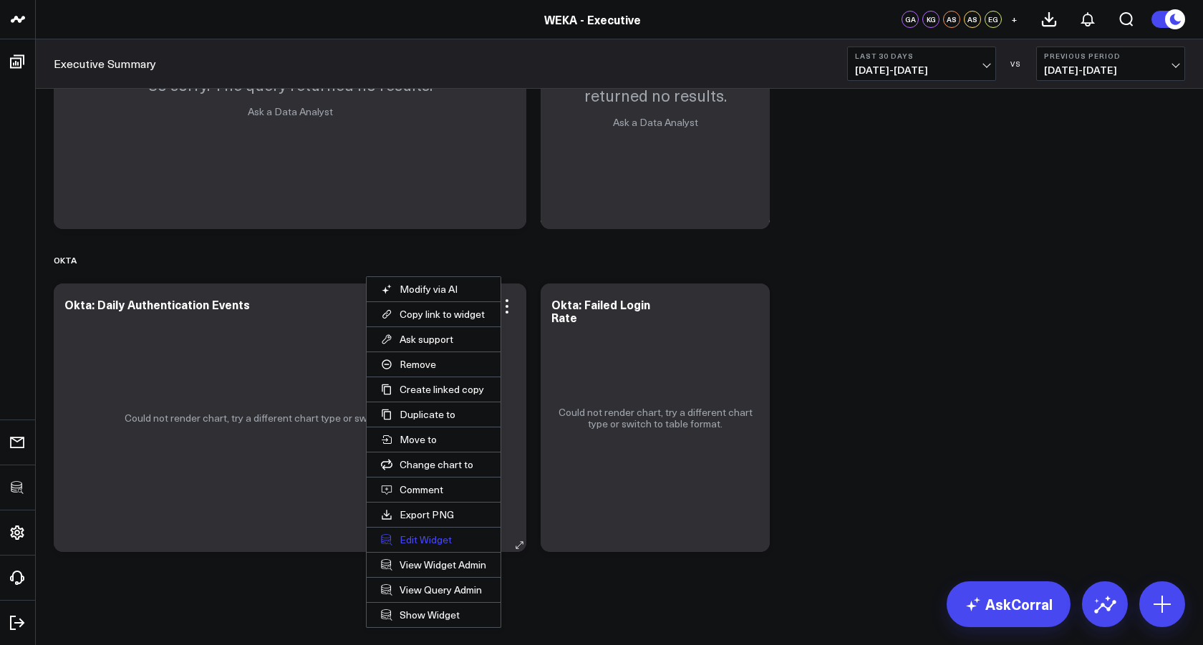
click at [432, 538] on button "Edit Widget" at bounding box center [434, 540] width 134 height 24
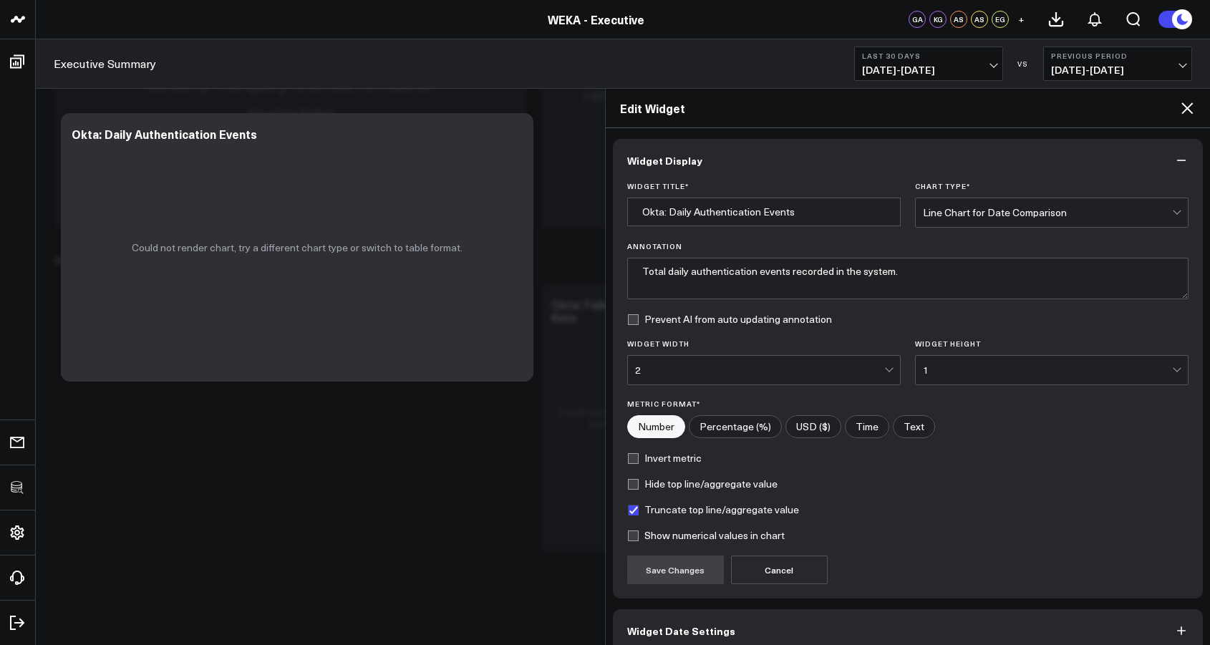
scroll to position [72, 0]
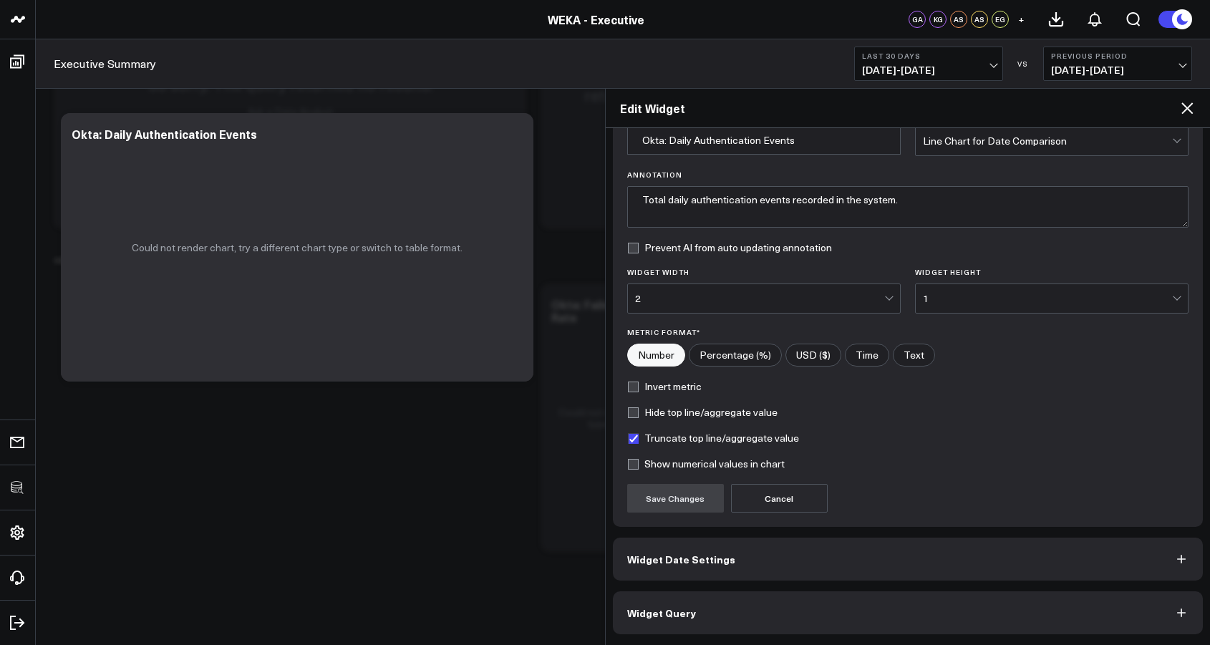
click at [692, 613] on button "Widget Query" at bounding box center [908, 612] width 591 height 43
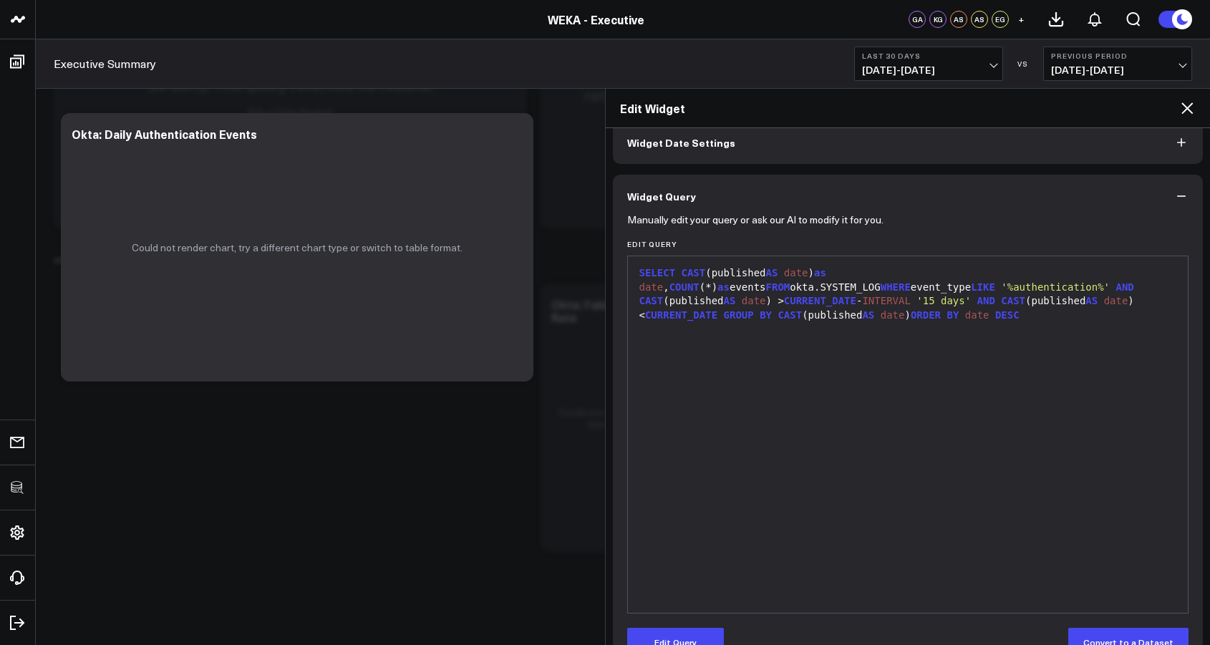
click at [671, 610] on form "Manually edit your query or ask our AI to modify it for you. Edit Query 9 1 › S…" at bounding box center [908, 437] width 562 height 439
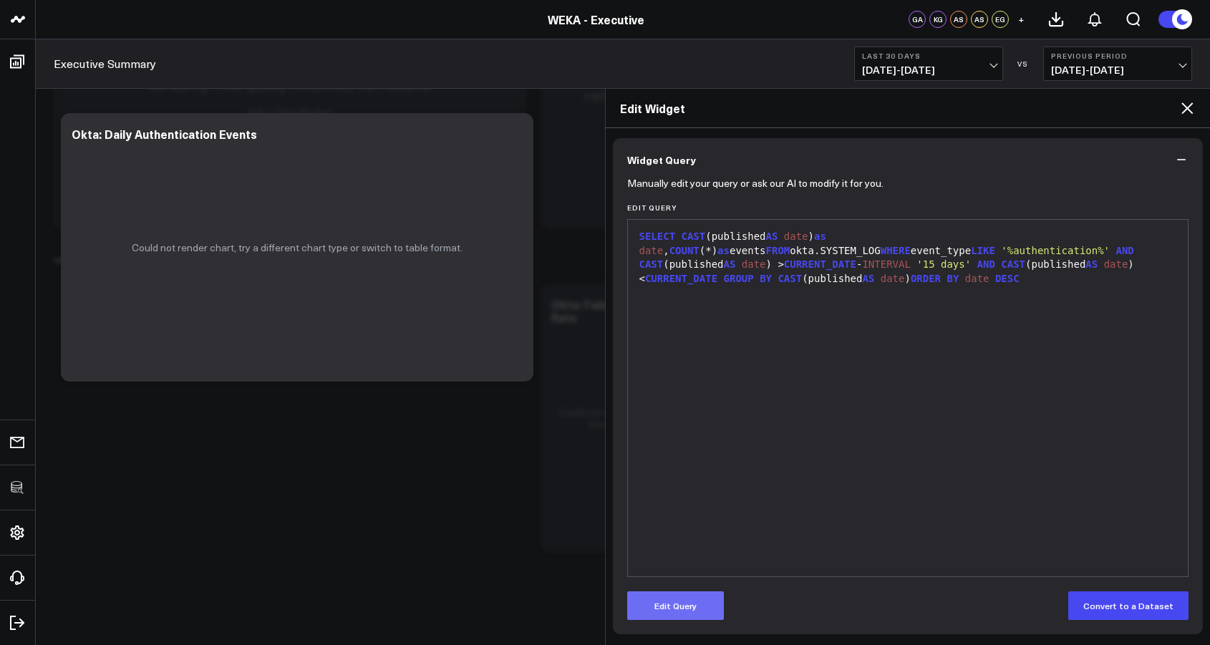
click at [669, 611] on button "Edit Query" at bounding box center [675, 605] width 97 height 29
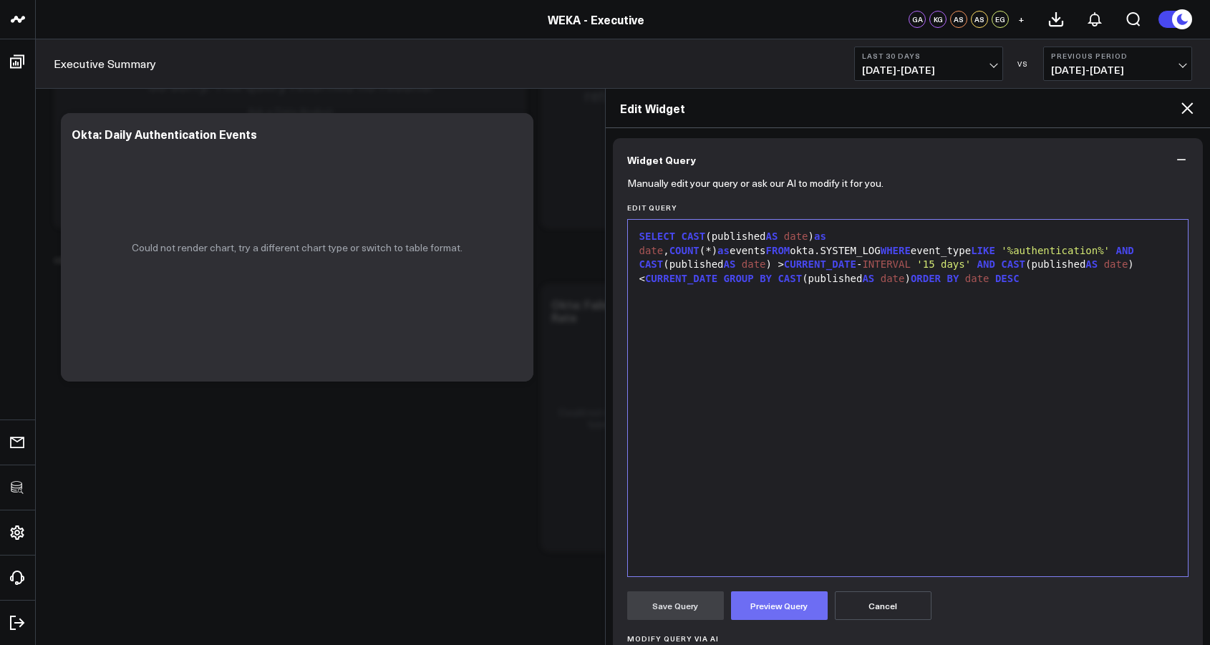
click at [785, 607] on button "Preview Query" at bounding box center [779, 605] width 97 height 29
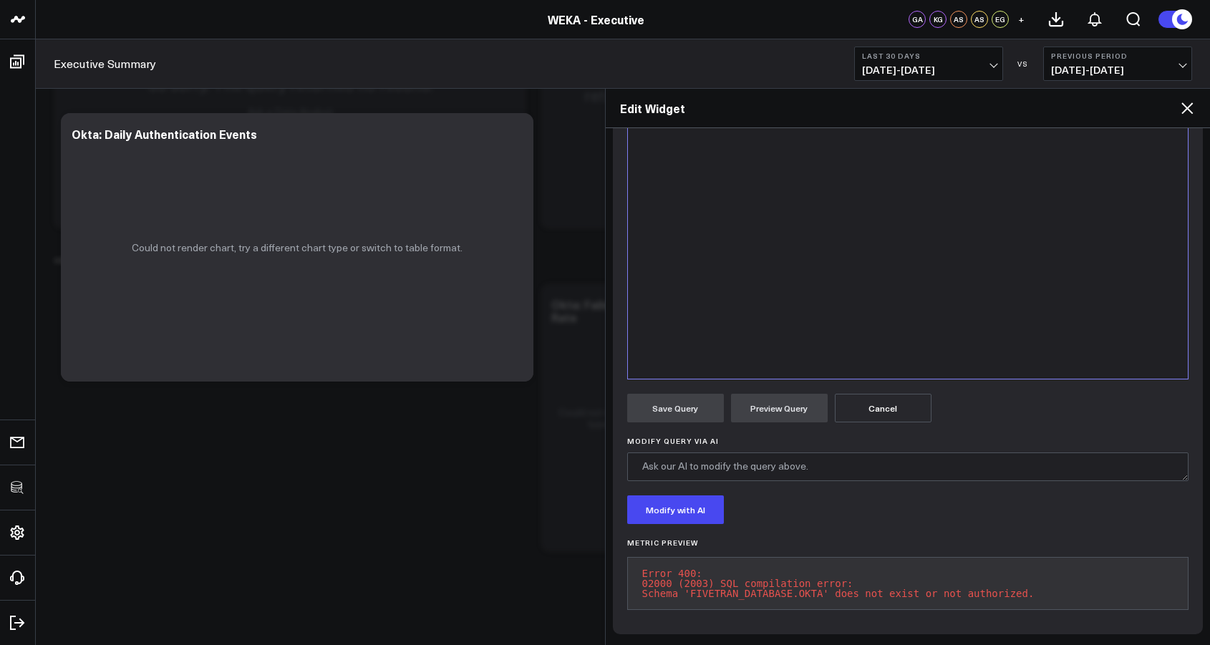
click at [873, 594] on pre "Error 400: 02000 (2003) SQL compilation error: Schema 'FIVETRAN_DATABASE.OKTA' …" at bounding box center [908, 583] width 562 height 53
click at [738, 567] on pre "Error 400: 02000 (2003) SQL compilation error: Schema 'FIVETRAN_DATABASE.OKTA' …" at bounding box center [908, 583] width 562 height 53
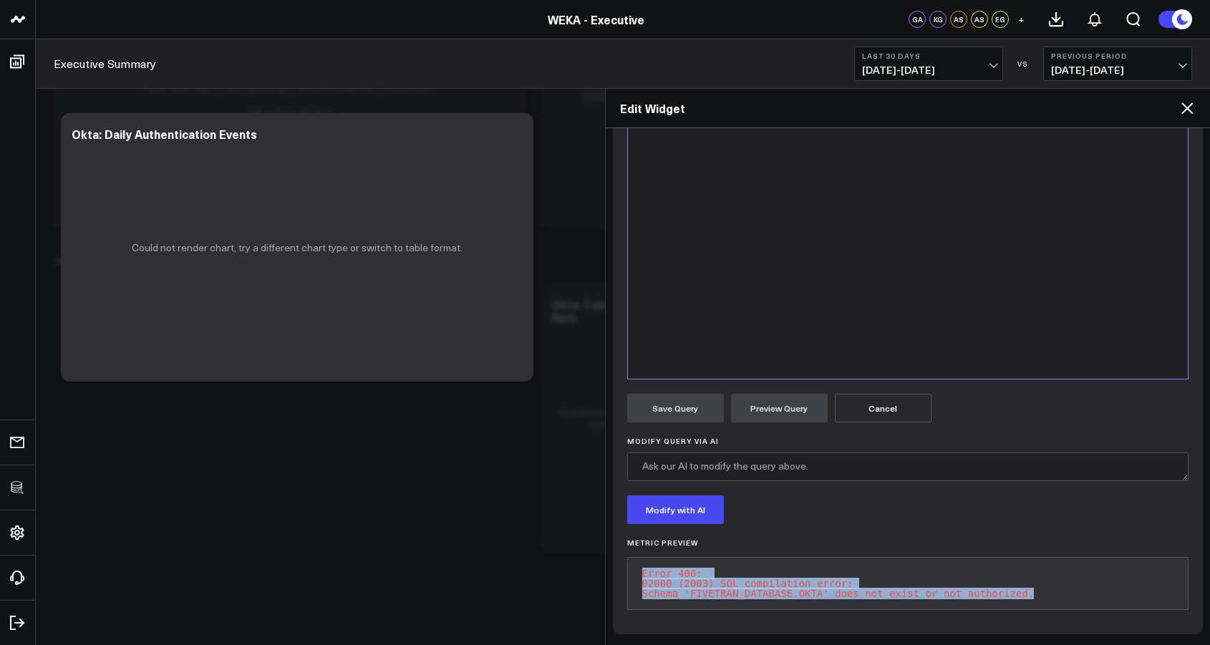
drag, startPoint x: 636, startPoint y: 573, endPoint x: 996, endPoint y: 612, distance: 361.5
click at [996, 612] on div "Metric Preview Error 400: 02000 (2003) SQL compilation error: Schema 'FIVETRAN_…" at bounding box center [908, 579] width 562 height 82
copy pre "Error 400: 02000 (2003) SQL compilation error: Schema 'FIVETRAN_DATABASE.OKTA' …"
click at [1188, 108] on icon at bounding box center [1186, 108] width 17 height 17
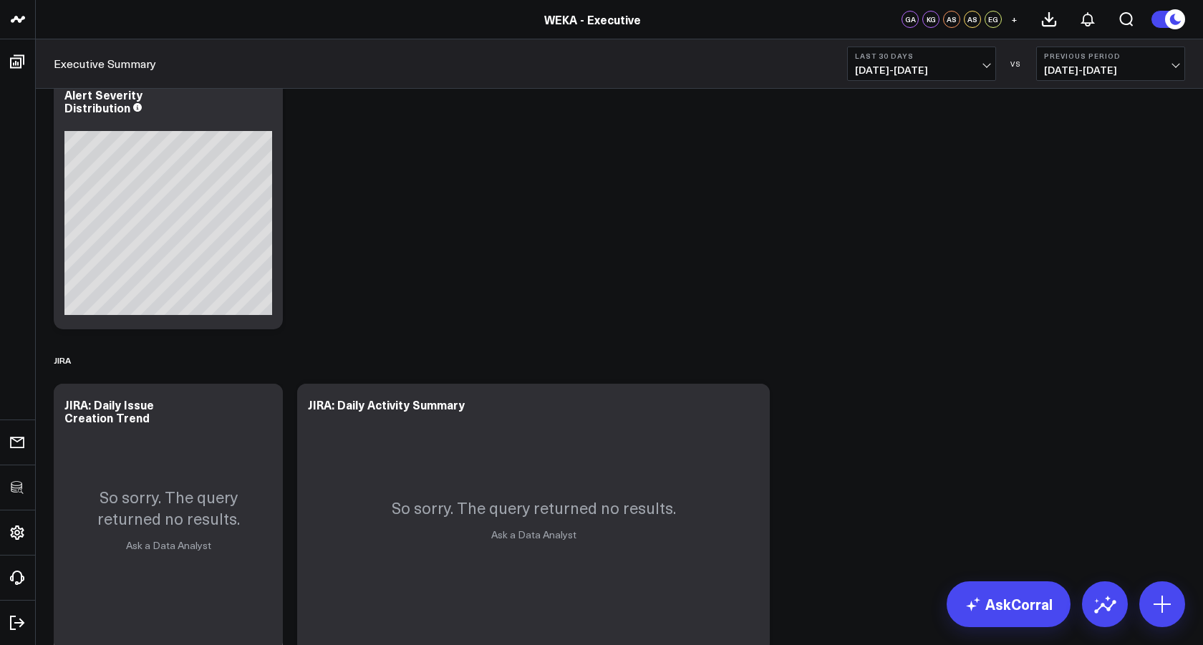
scroll to position [2187, 0]
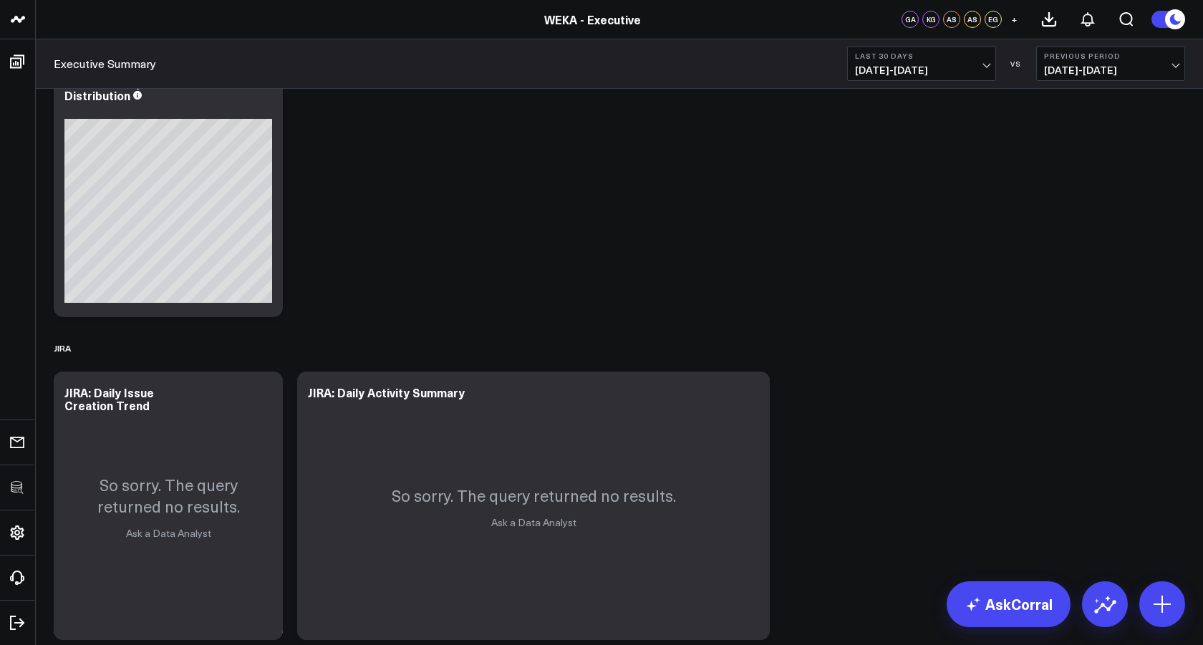
click at [920, 72] on span "09/08/25 - 10/07/25" at bounding box center [921, 69] width 133 height 11
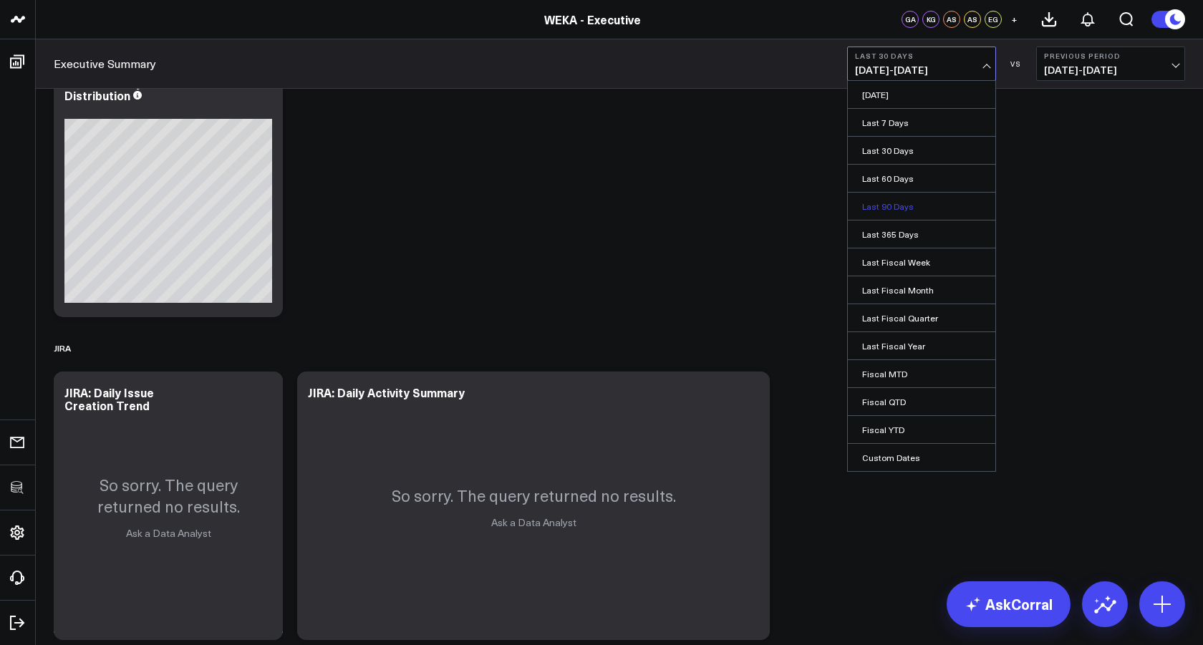
click at [896, 207] on link "Last 90 Days" at bounding box center [921, 206] width 147 height 27
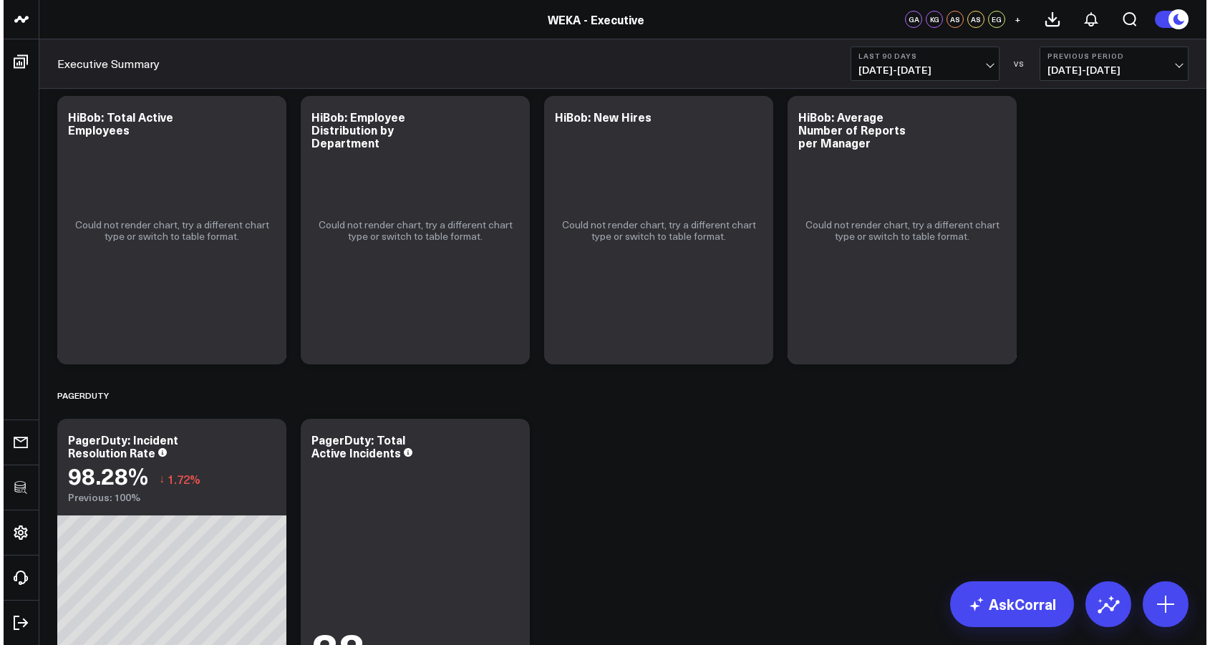
scroll to position [868, 0]
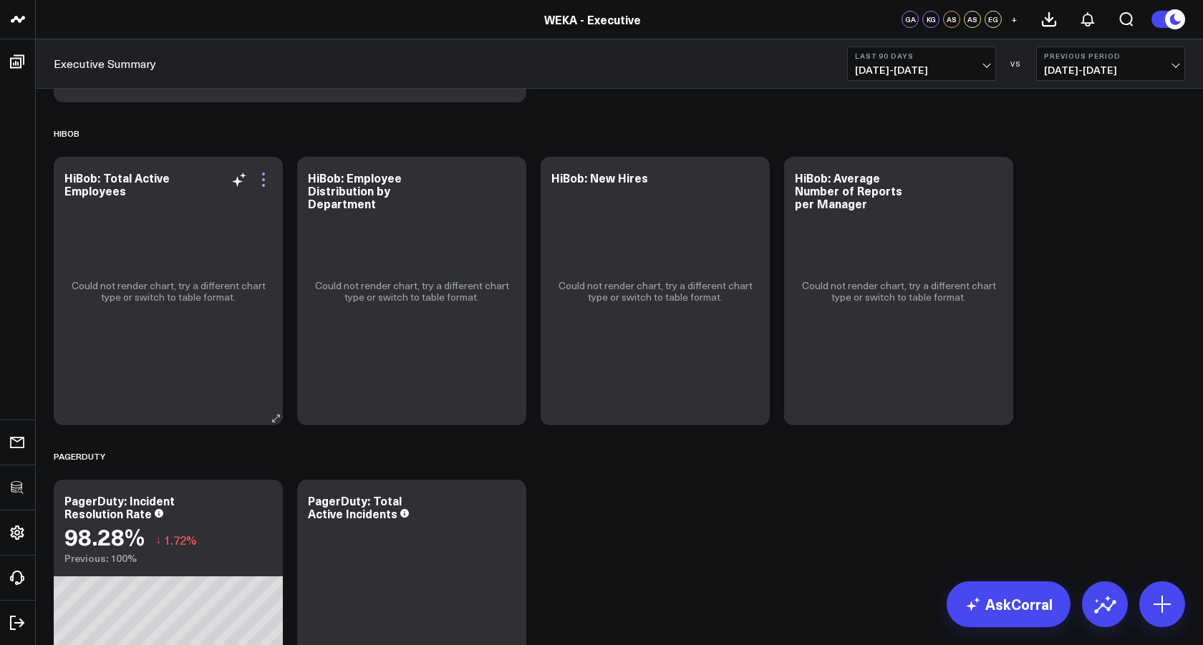
click at [268, 180] on icon at bounding box center [263, 179] width 17 height 17
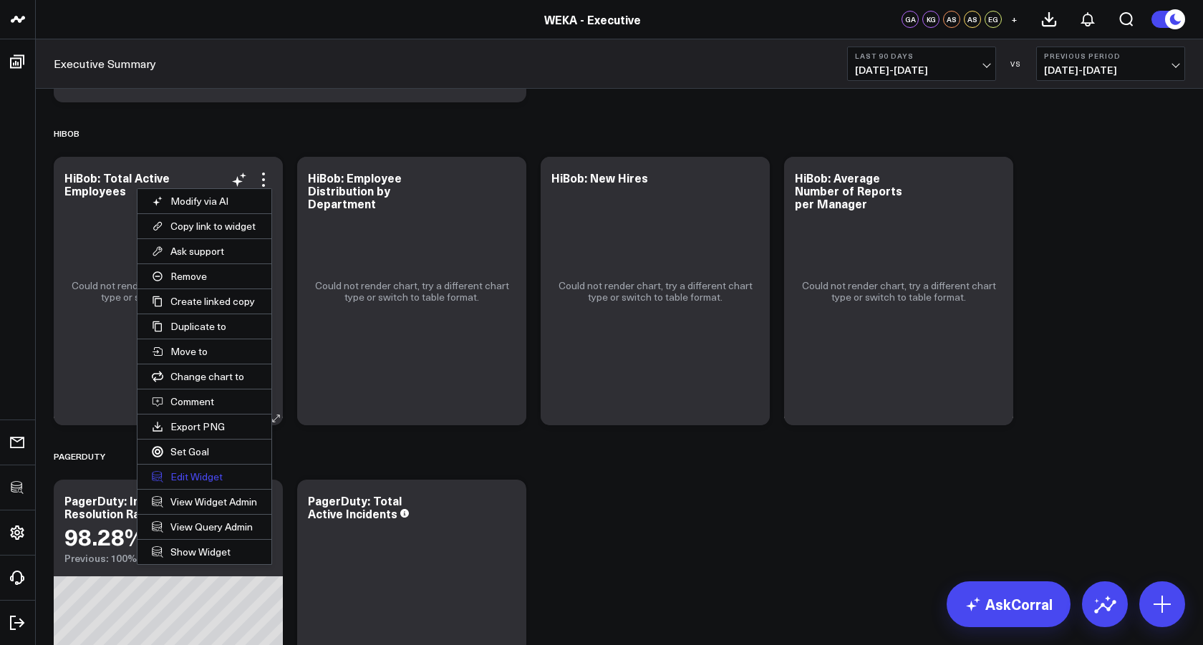
click at [203, 473] on button "Edit Widget" at bounding box center [204, 477] width 134 height 24
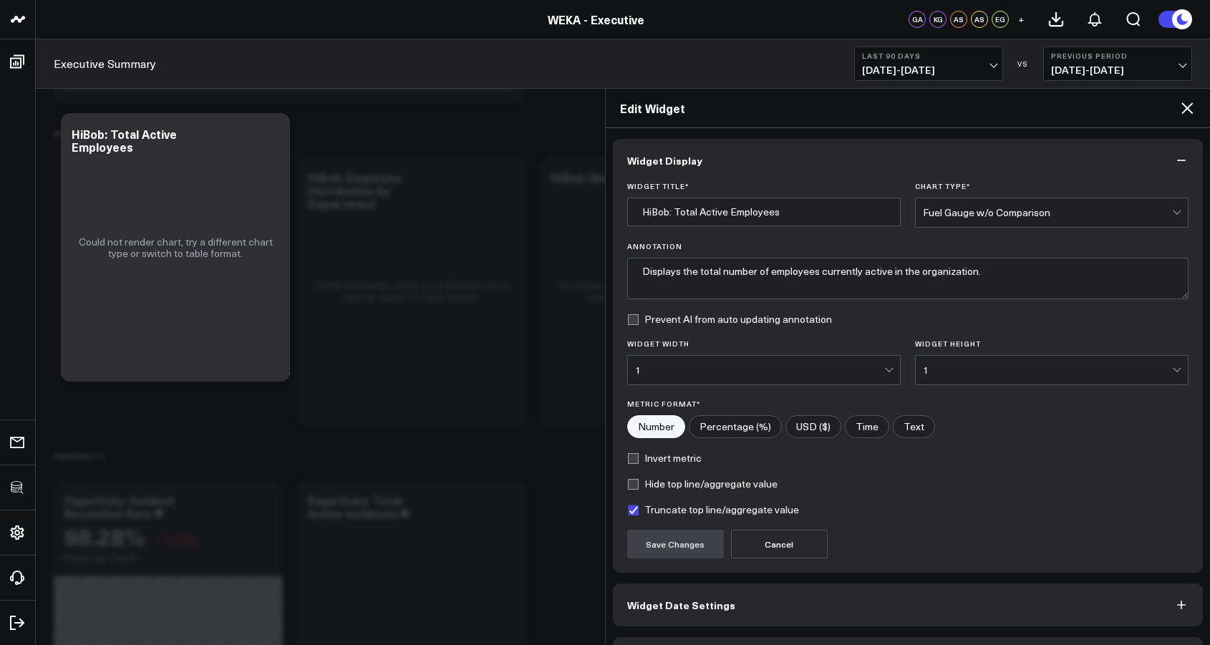
scroll to position [46, 0]
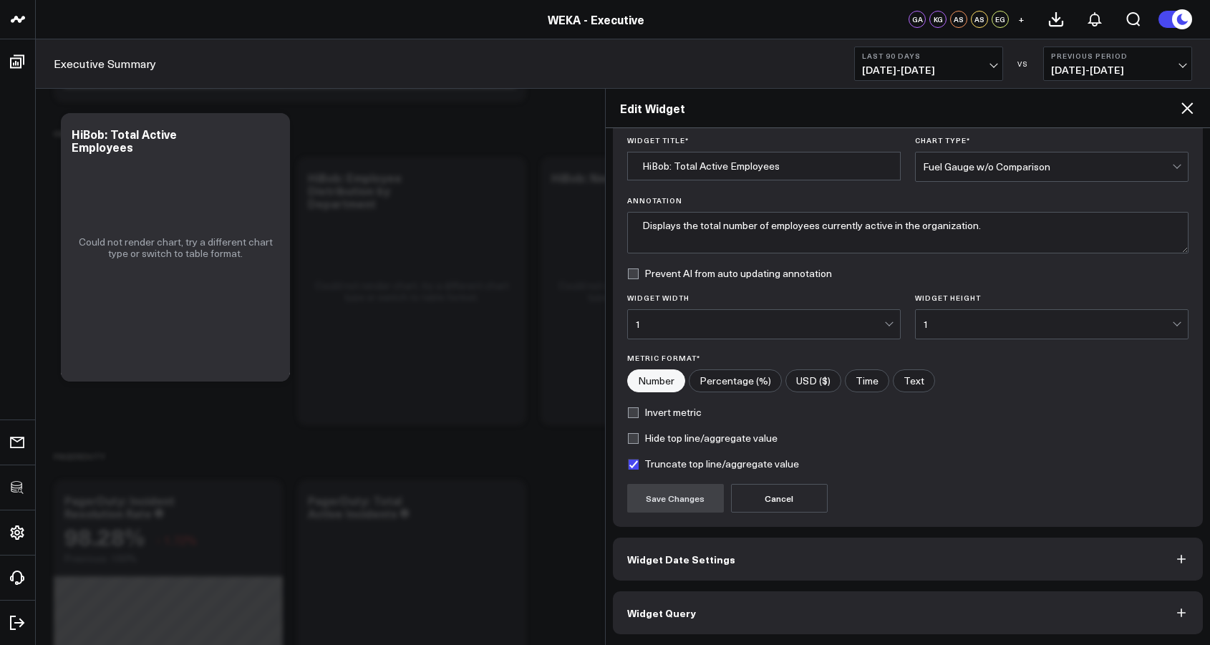
click at [676, 599] on button "Widget Query" at bounding box center [908, 612] width 591 height 43
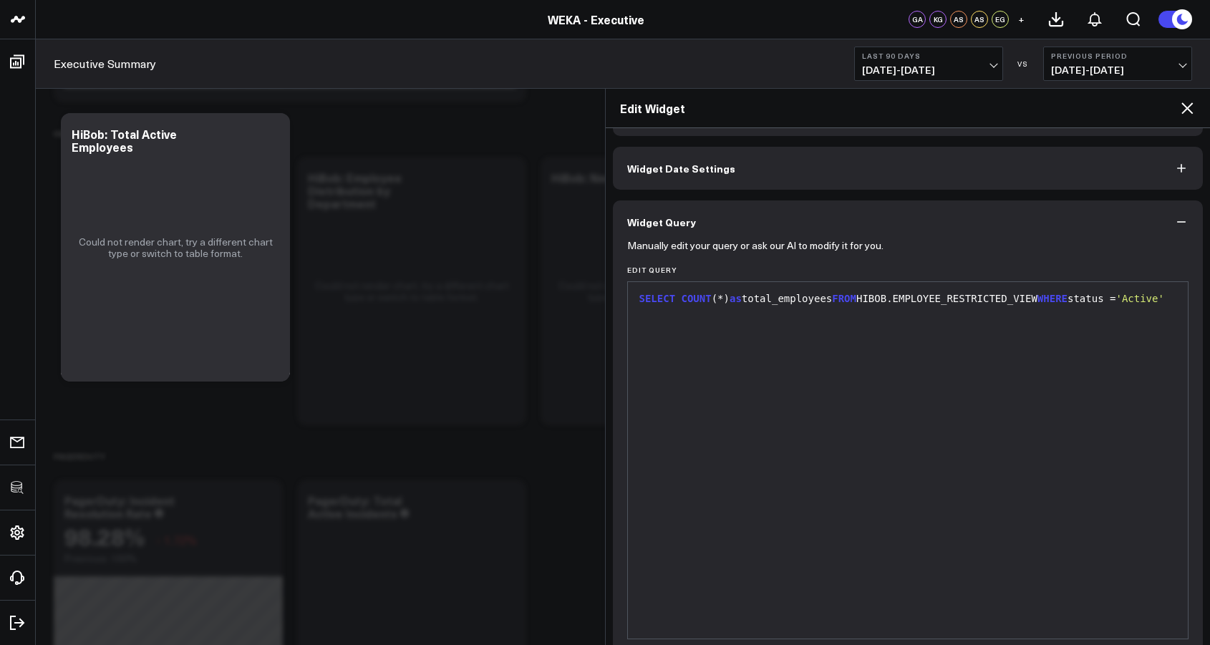
click at [689, 611] on div "SELECT COUNT (*) as total_employees FROM HIBOB.EMPLOYEE_RESTRICTED_VIEW WHERE s…" at bounding box center [908, 460] width 546 height 342
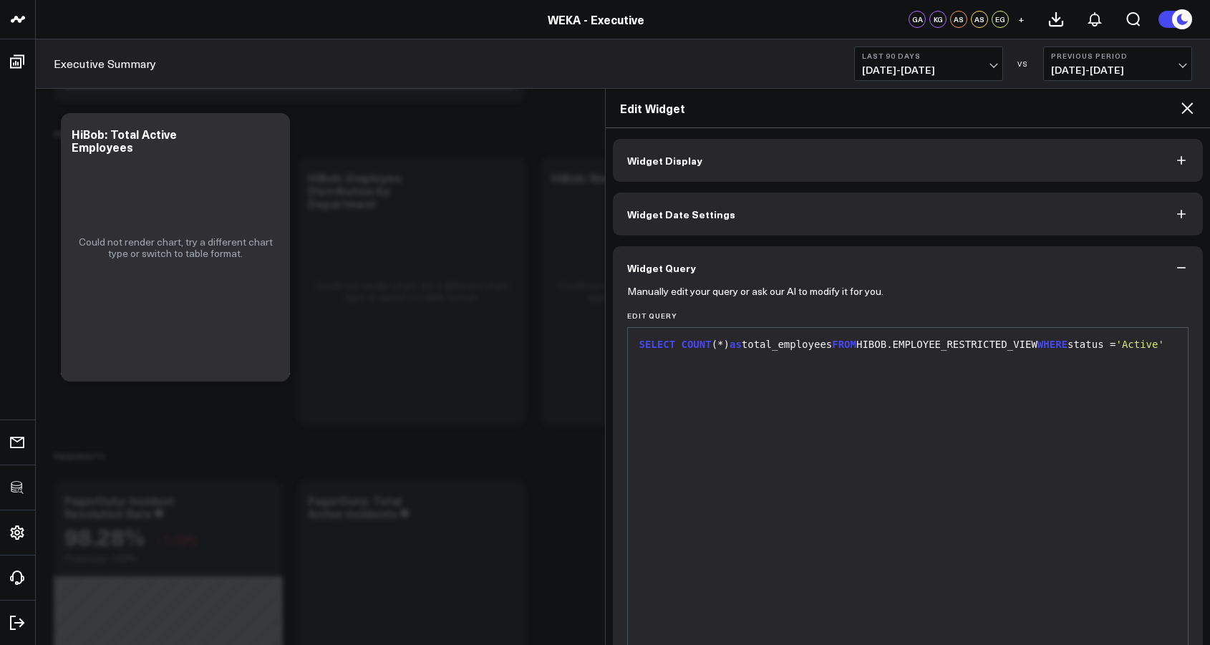
scroll to position [108, 0]
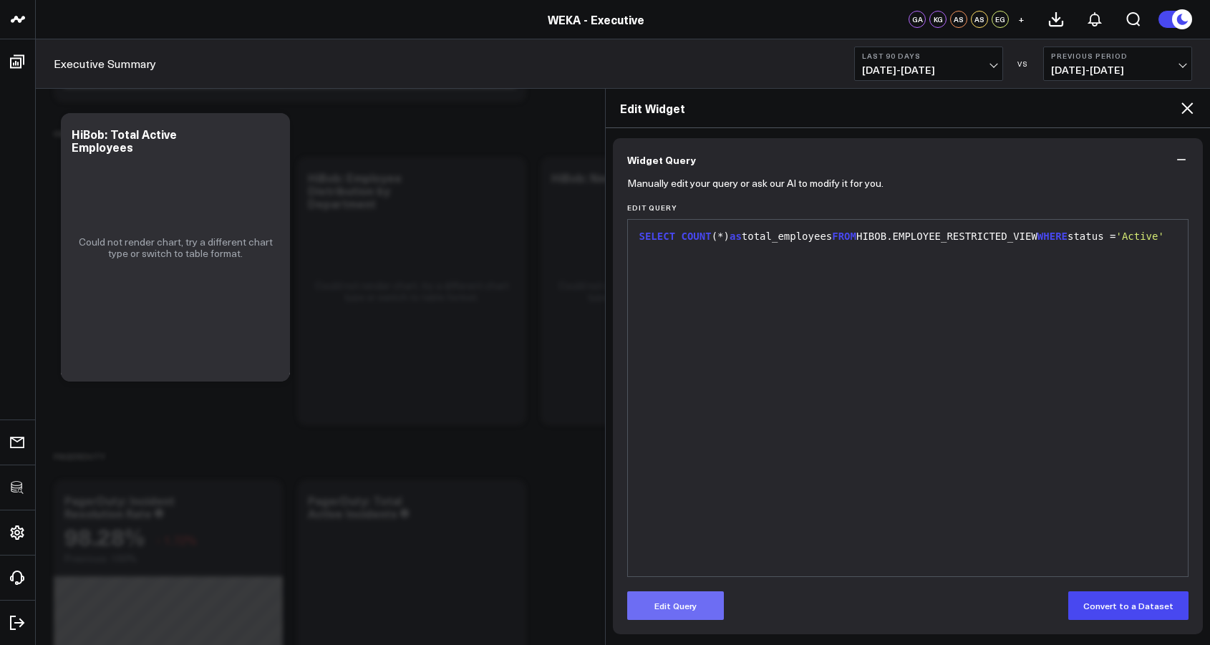
click at [692, 593] on button "Edit Query" at bounding box center [675, 605] width 97 height 29
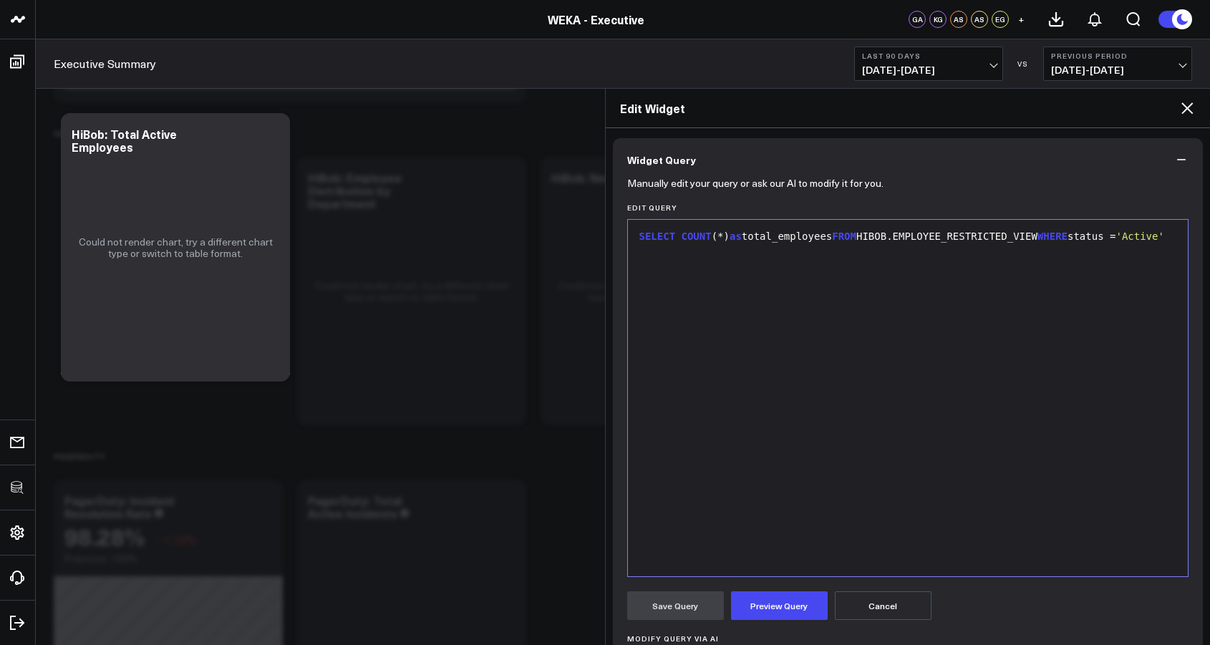
scroll to position [286, 0]
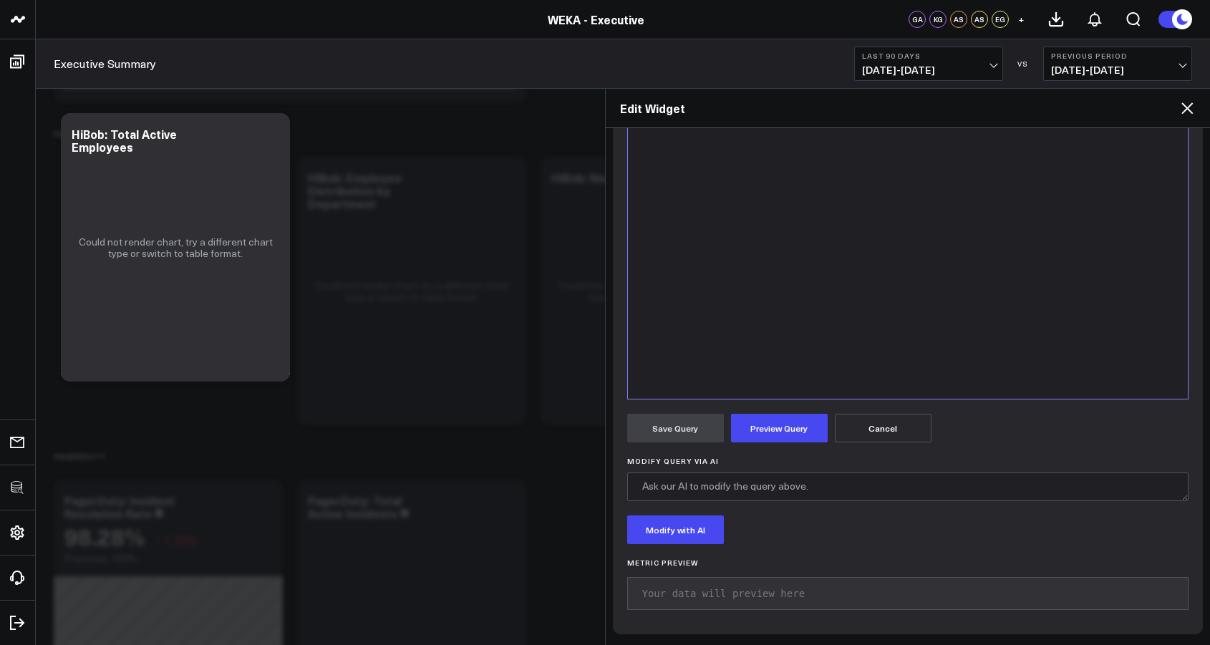
click at [775, 442] on form "Manually edit your query or ask our AI to modify it for you. Edit Query 9 1 › S…" at bounding box center [908, 312] width 562 height 616
click at [777, 424] on button "Preview Query" at bounding box center [779, 428] width 97 height 29
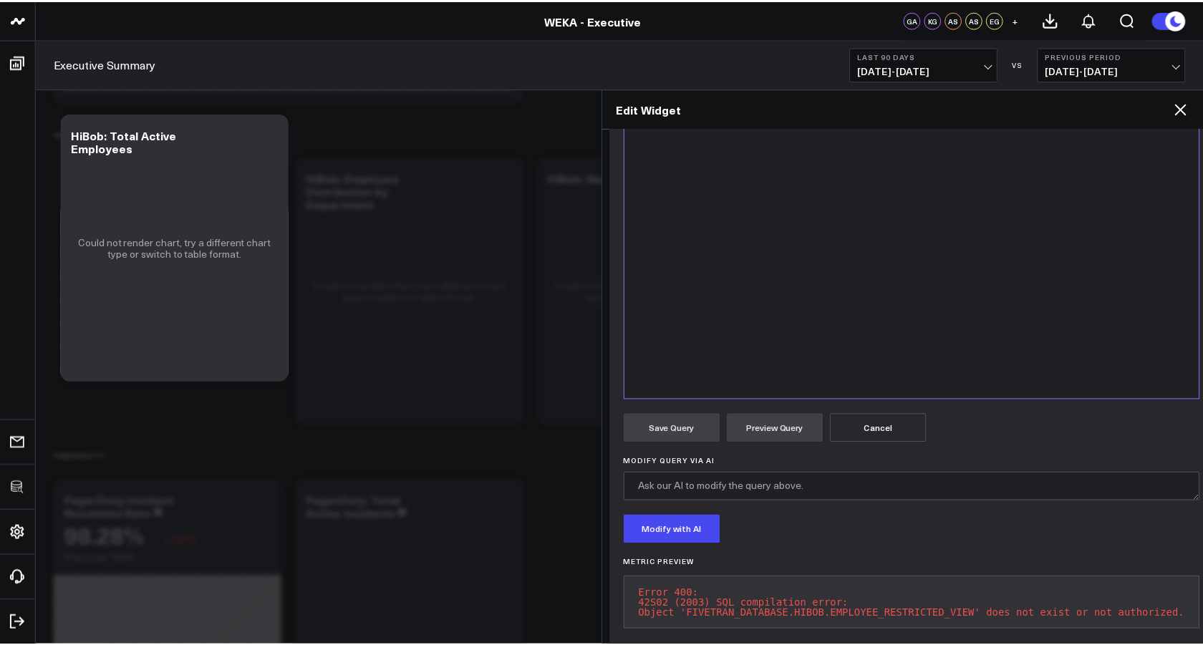
scroll to position [313, 0]
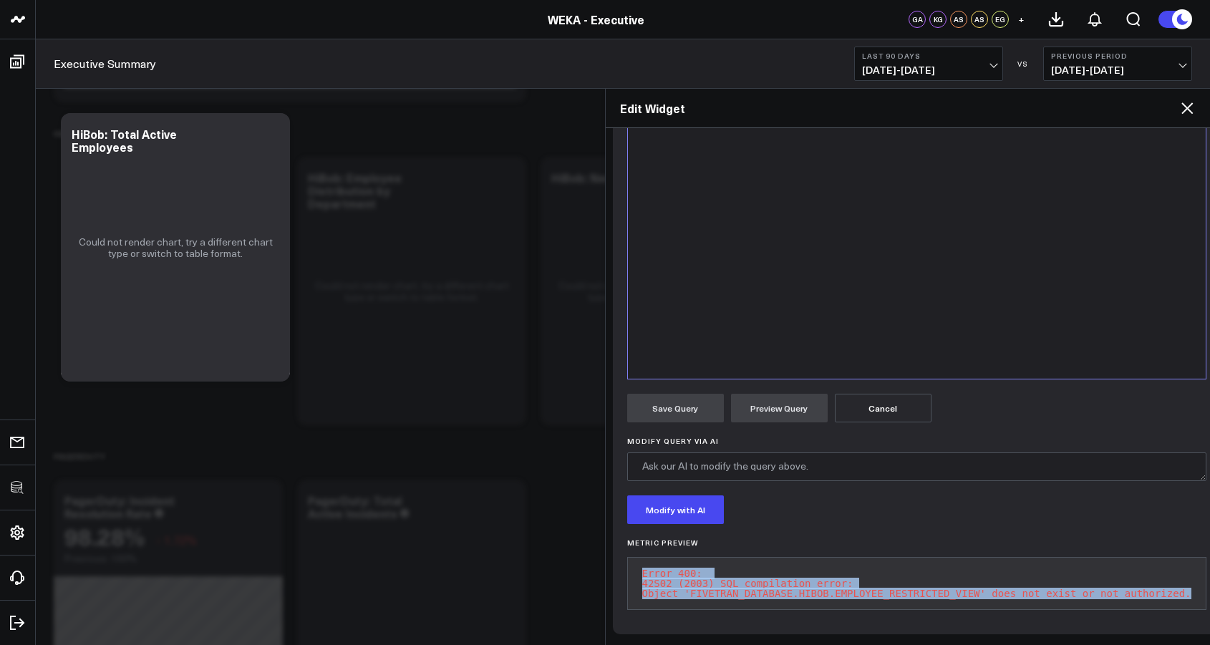
drag, startPoint x: 644, startPoint y: 566, endPoint x: 878, endPoint y: 616, distance: 239.6
click at [878, 616] on div "Manually edit your query or ask our AI to modify it for you. Edit Query 9 1 › S…" at bounding box center [917, 309] width 608 height 651
copy pre "Error 400: 42S02 (2003) SQL compilation error: Object 'FIVETRAN_DATABASE.HIBOB.…"
click at [1195, 105] on icon at bounding box center [1186, 108] width 17 height 17
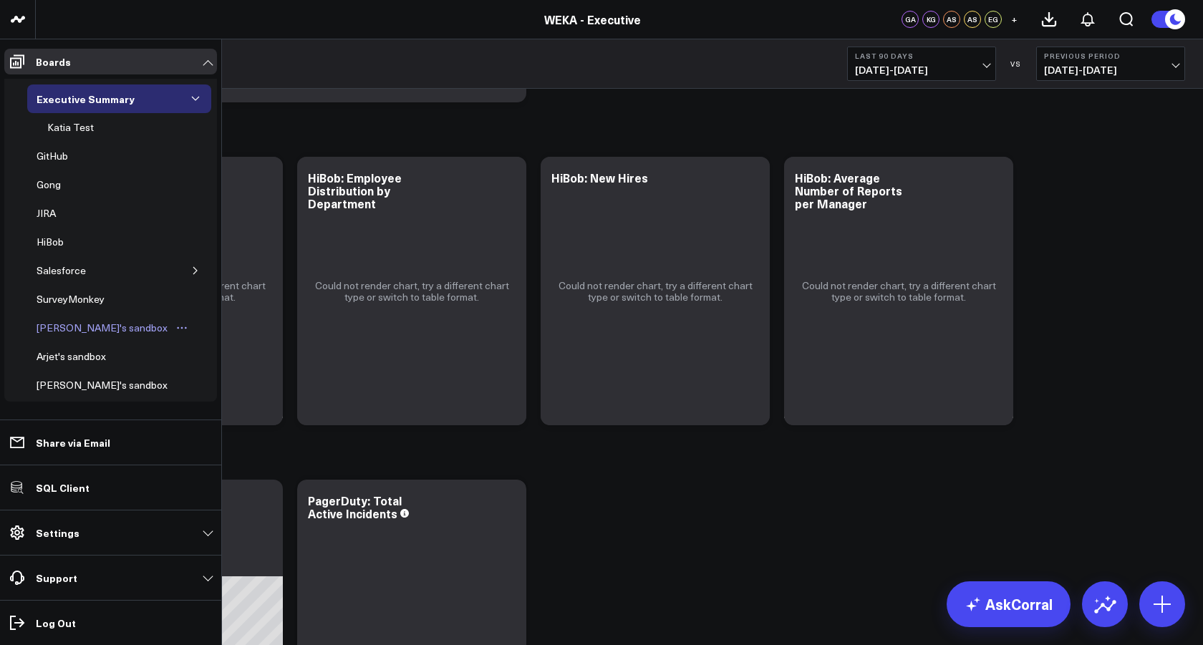
scroll to position [92, 0]
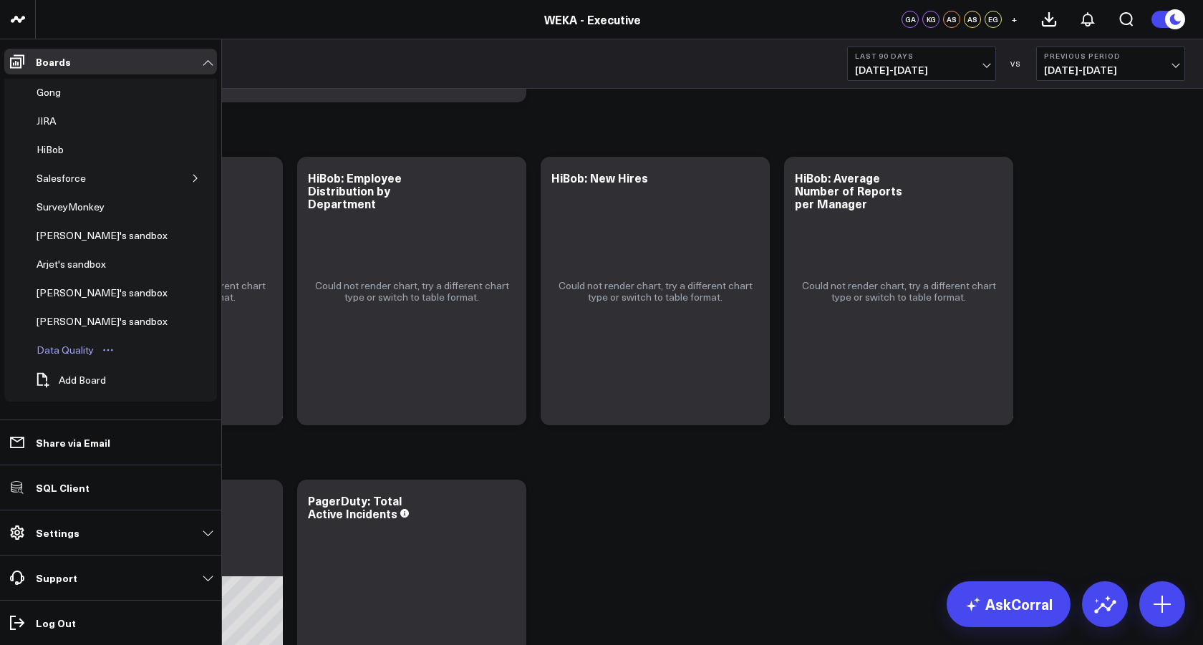
click at [72, 351] on div "Data Quality" at bounding box center [65, 350] width 64 height 17
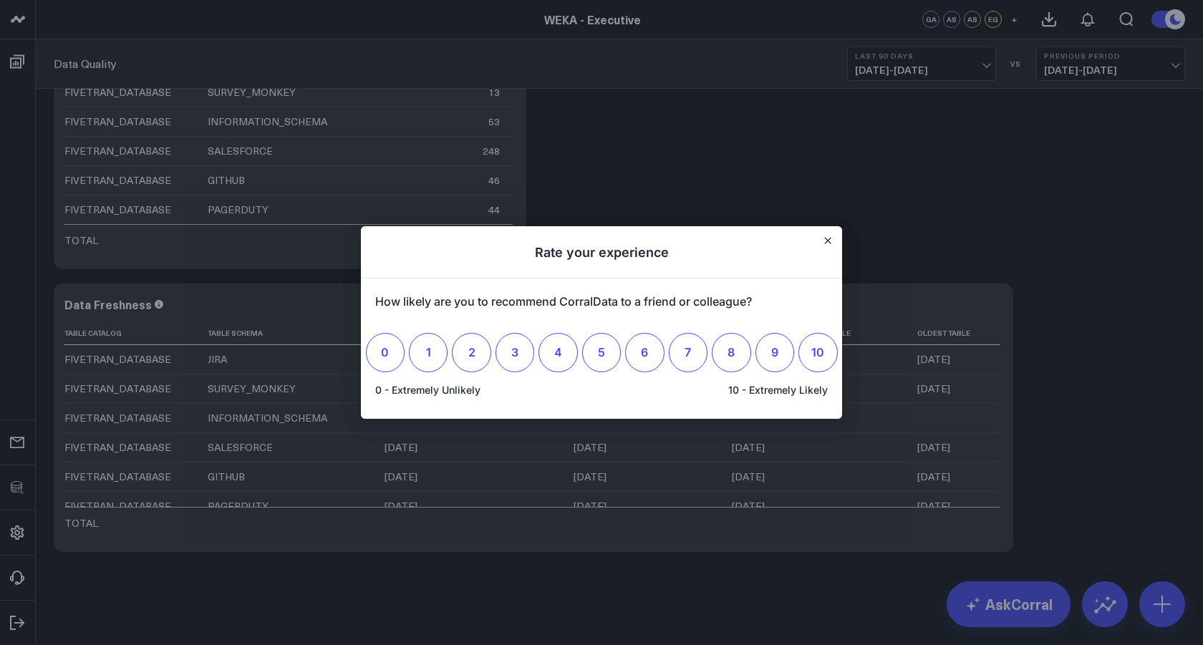
click at [833, 235] on h1 "Rate your experience" at bounding box center [601, 252] width 481 height 52
click at [828, 240] on icon "Close" at bounding box center [828, 241] width 6 height 6
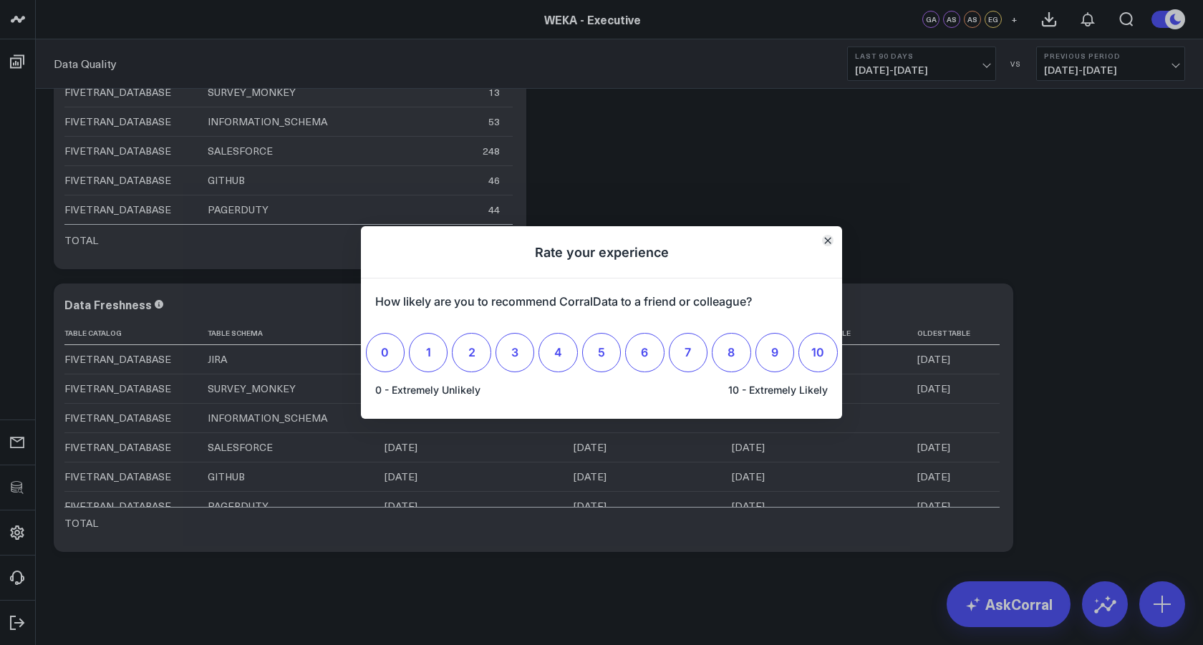
click at [831, 241] on button "Close" at bounding box center [827, 240] width 11 height 11
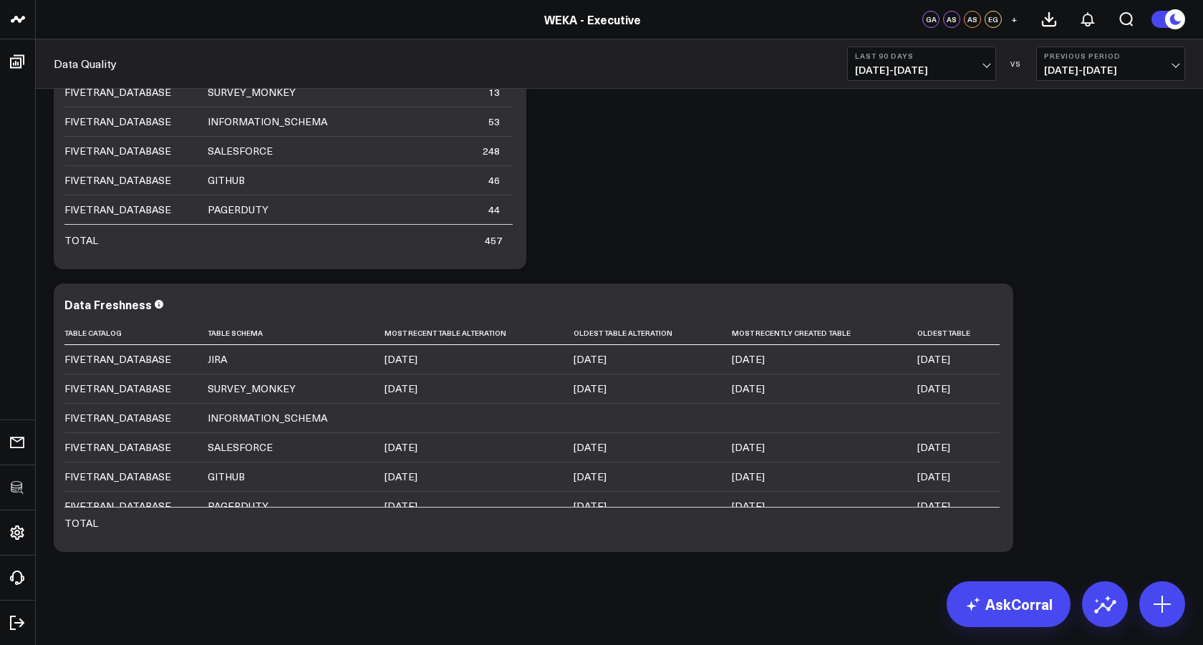
click at [830, 241] on icon "Close" at bounding box center [827, 240] width 7 height 7
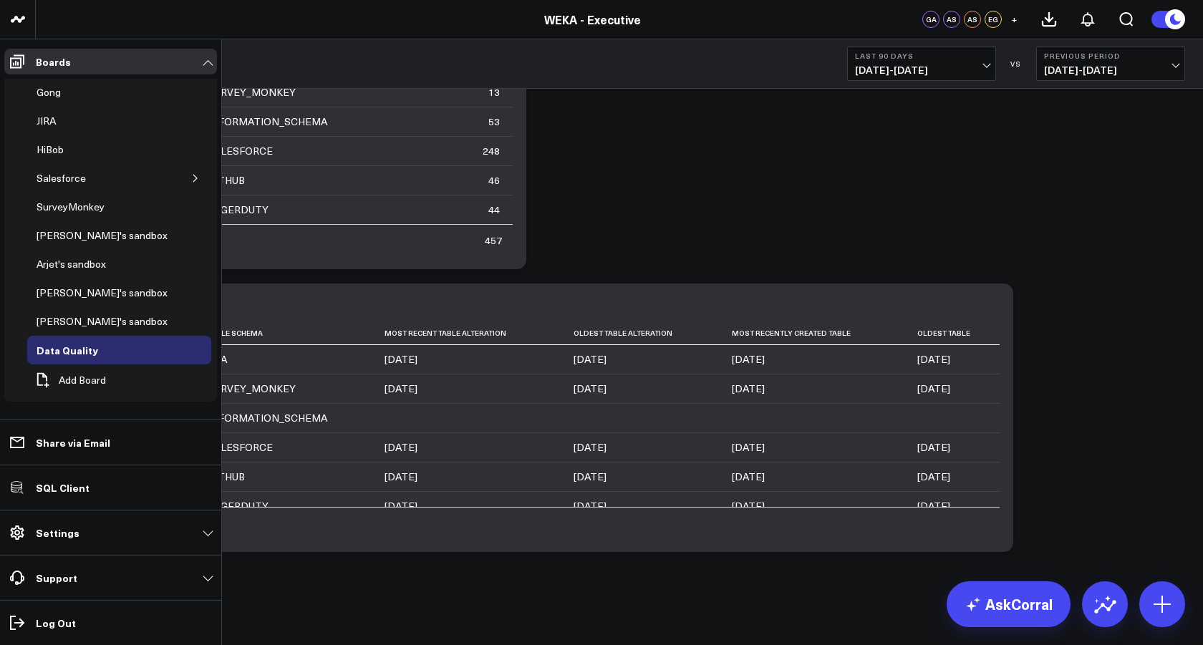
scroll to position [72, 0]
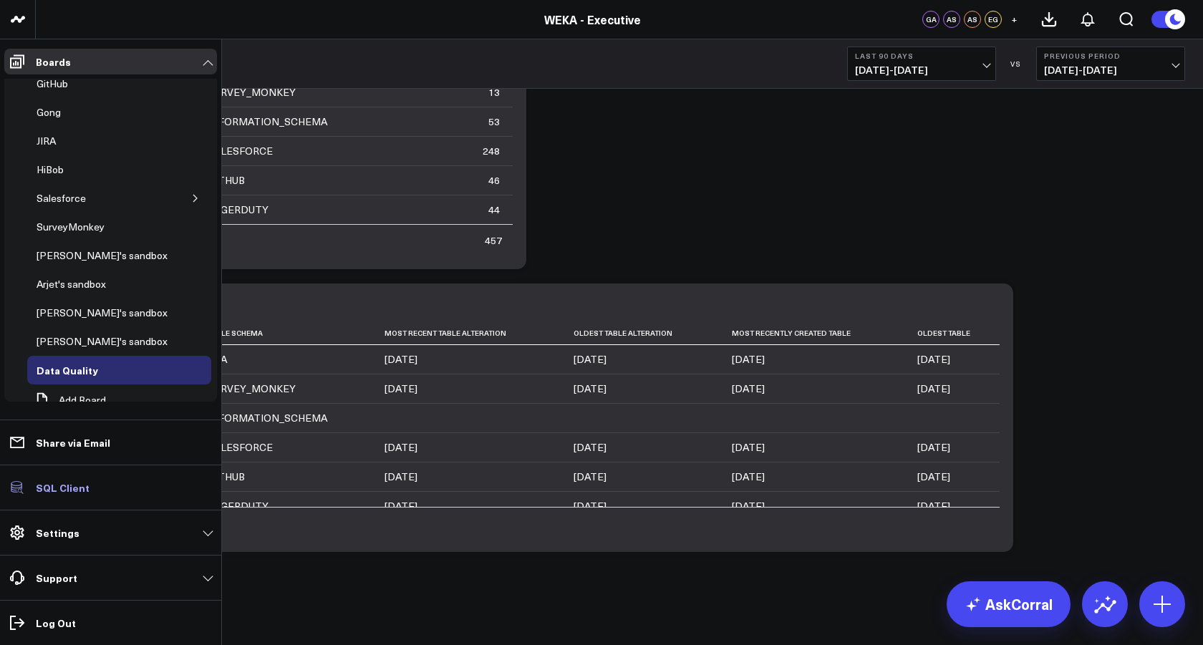
click at [65, 492] on p "SQL Client" at bounding box center [63, 487] width 54 height 11
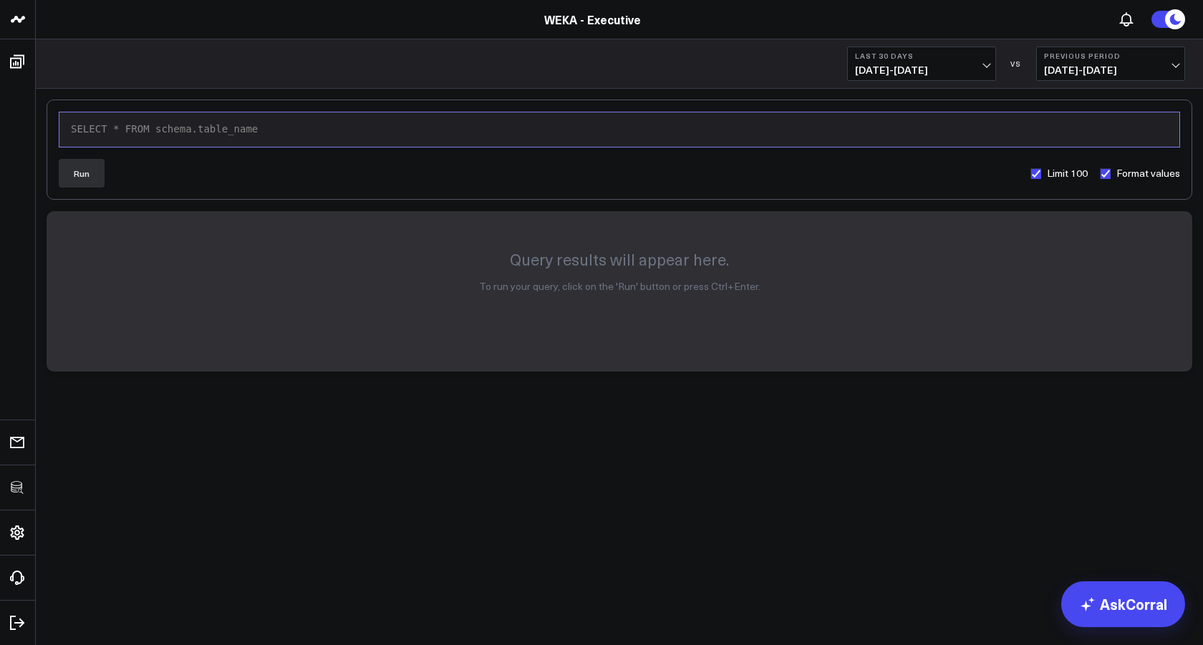
click at [429, 127] on div "SELECT * FROM schema.table_name" at bounding box center [619, 129] width 1105 height 14
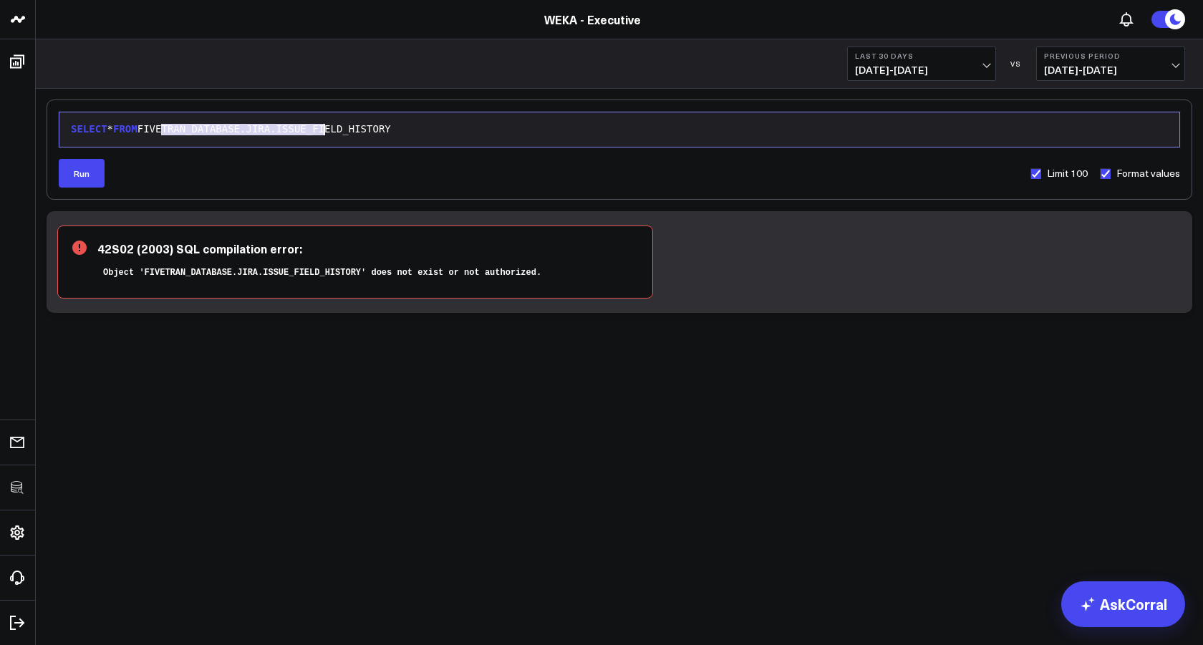
drag, startPoint x: 159, startPoint y: 129, endPoint x: 387, endPoint y: 127, distance: 227.7
click at [386, 127] on div "SELECT * FROM FIVETRAN_DATABASE.JIRA.ISSUE_FIELD_HISTORY" at bounding box center [619, 129] width 1105 height 14
drag, startPoint x: 420, startPoint y: 127, endPoint x: 154, endPoint y: 130, distance: 265.6
click at [154, 130] on div "SELECT * FROM FIVETRAN_DATABASE.JIRA.ISSUE_FIELD_HISTORY" at bounding box center [619, 129] width 1105 height 14
copy div "FIVETRAN_DATABASE.JIRA.ISSUE_FIELD_HISTORY"
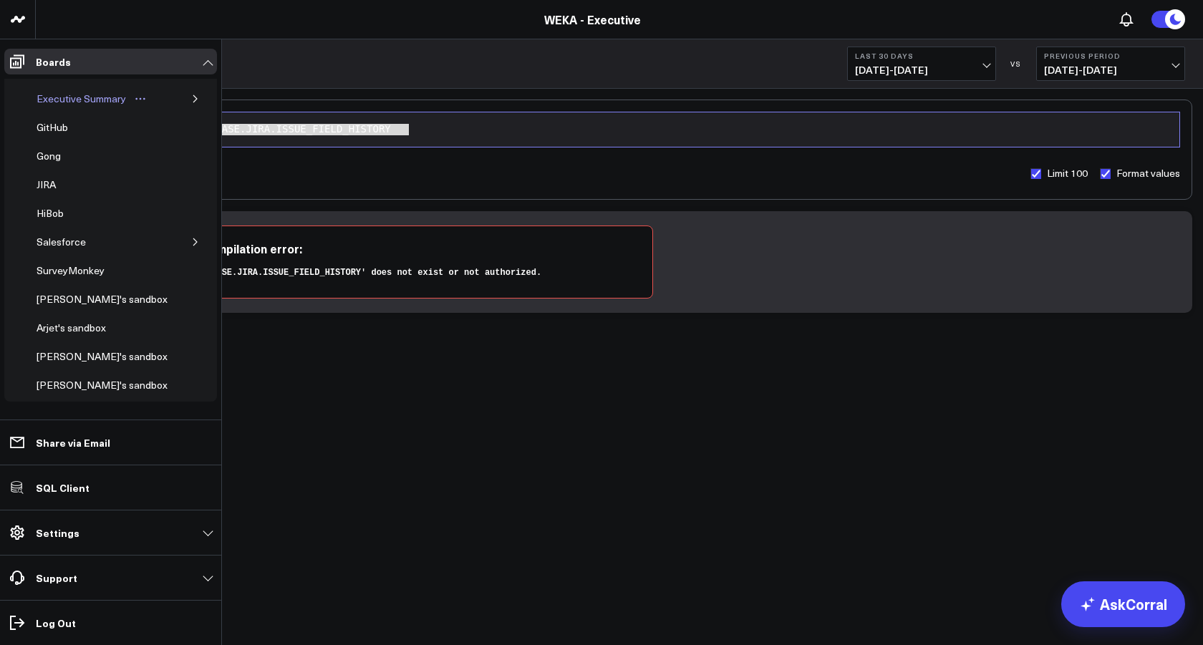
click at [51, 94] on div "Executive Summary" at bounding box center [81, 98] width 97 height 17
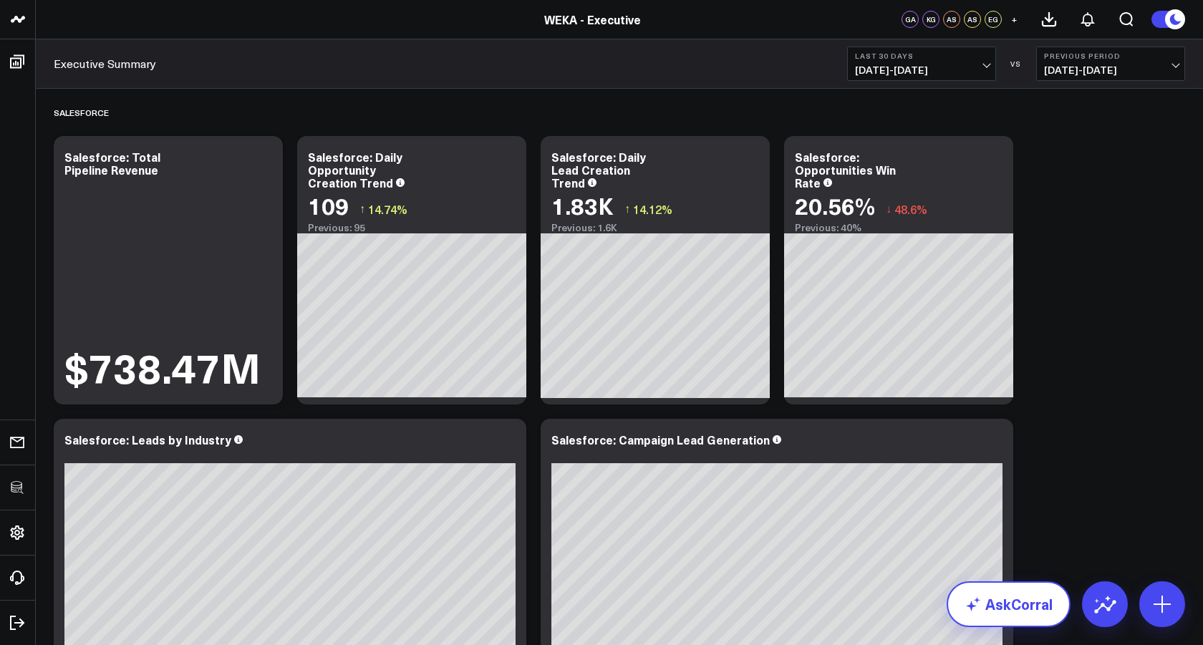
click at [1001, 603] on link "AskCorral" at bounding box center [1008, 604] width 124 height 46
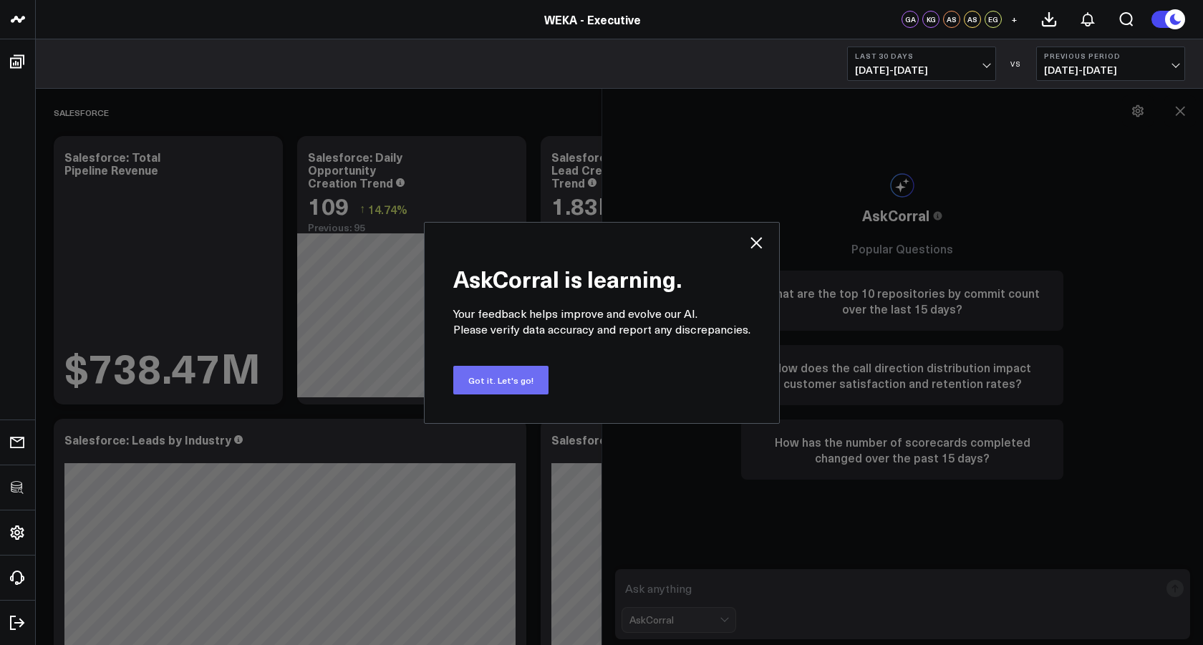
click at [506, 389] on button "Got it. Let's go!" at bounding box center [500, 380] width 95 height 29
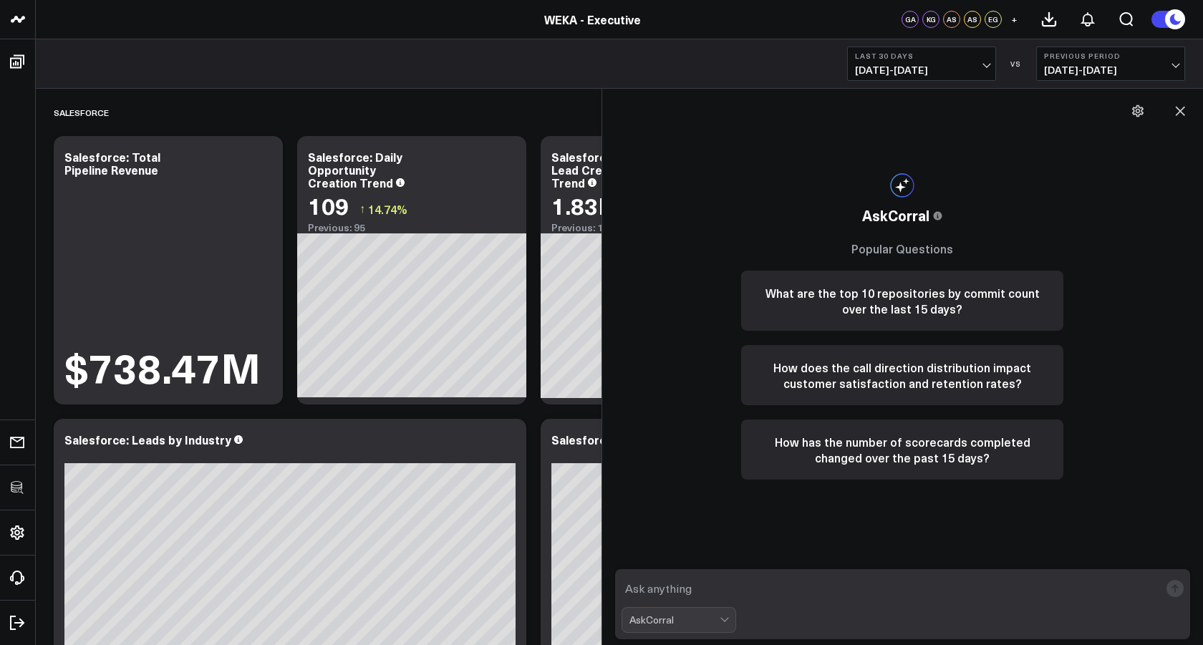
click at [763, 590] on textarea at bounding box center [890, 589] width 538 height 26
type textarea "how many accounts have open opportunities"
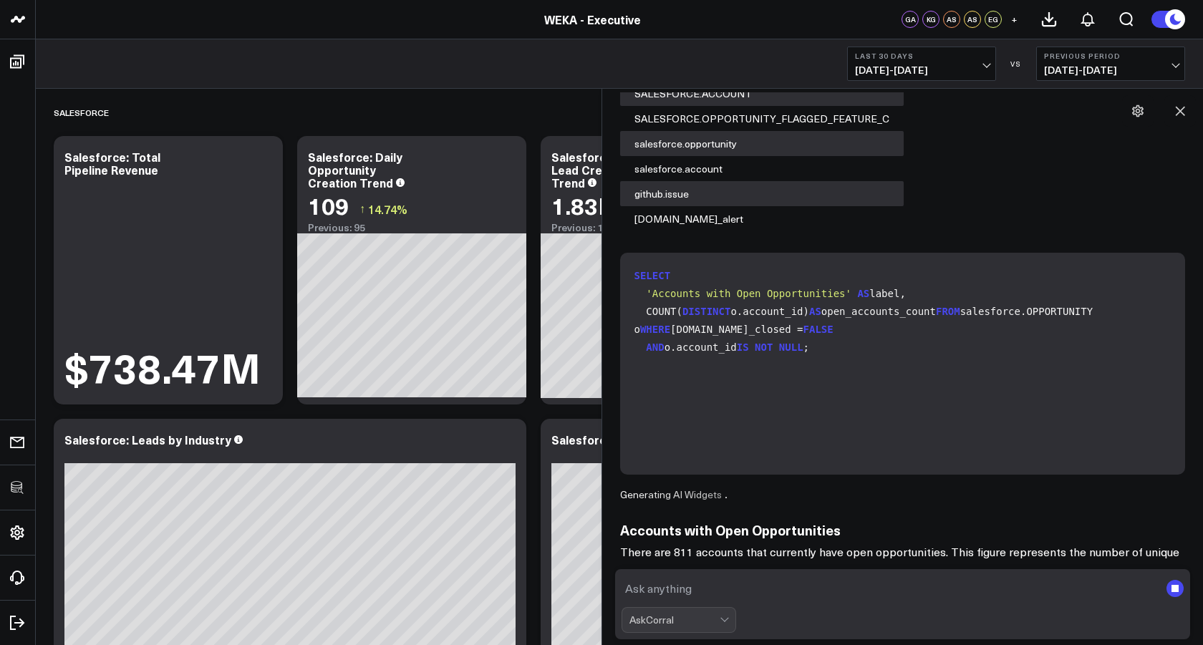
scroll to position [238, 0]
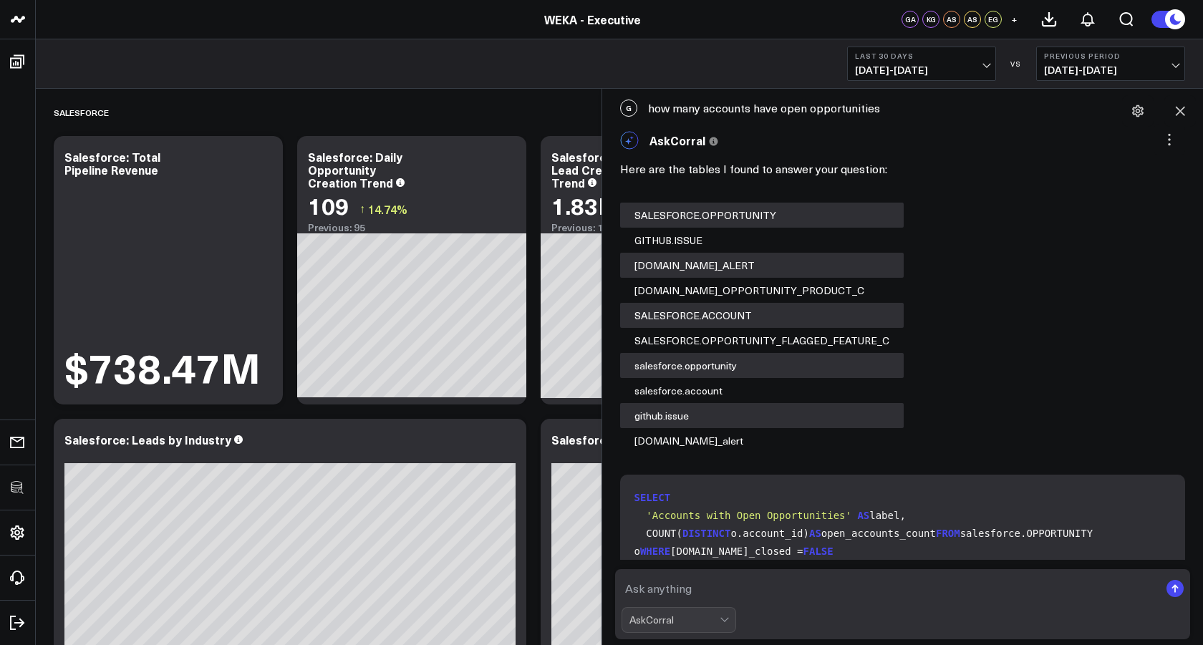
scroll to position [1140, 0]
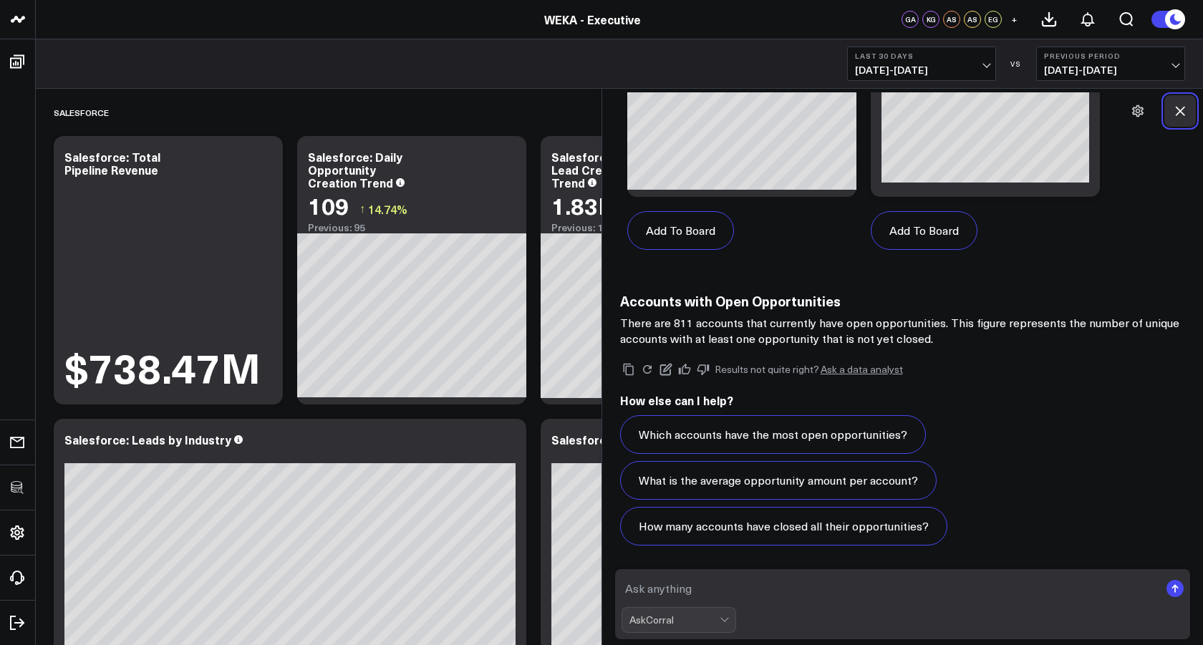
click at [1185, 107] on icon at bounding box center [1180, 111] width 14 height 14
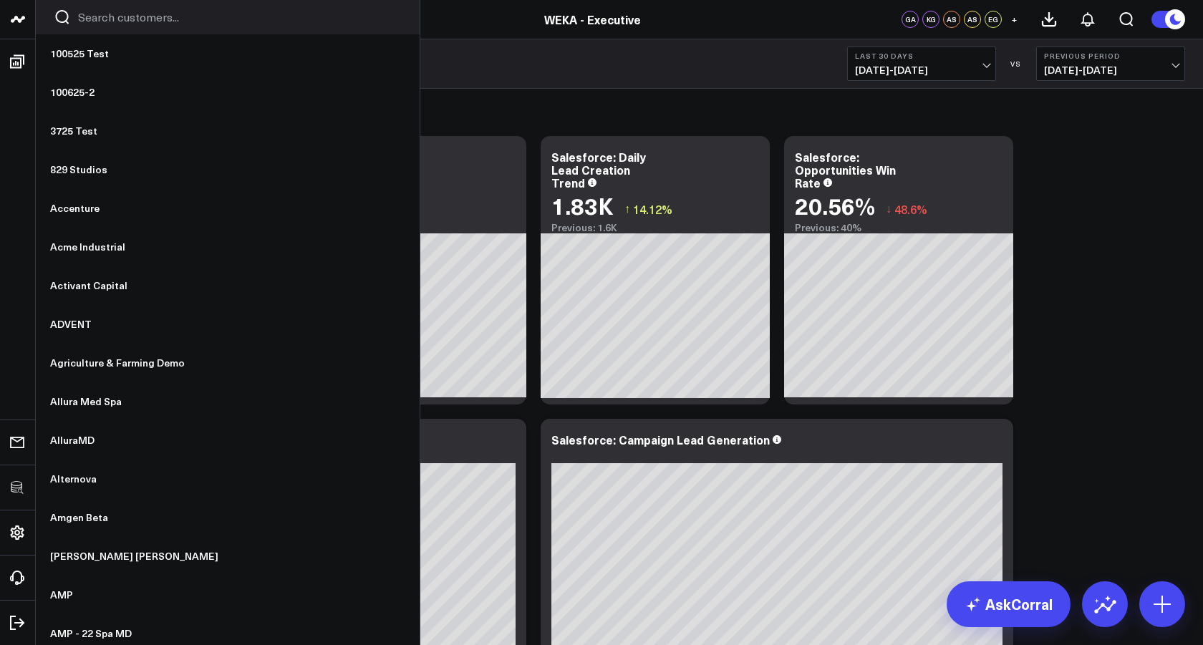
click at [88, 18] on input "Search customers input" at bounding box center [240, 17] width 324 height 16
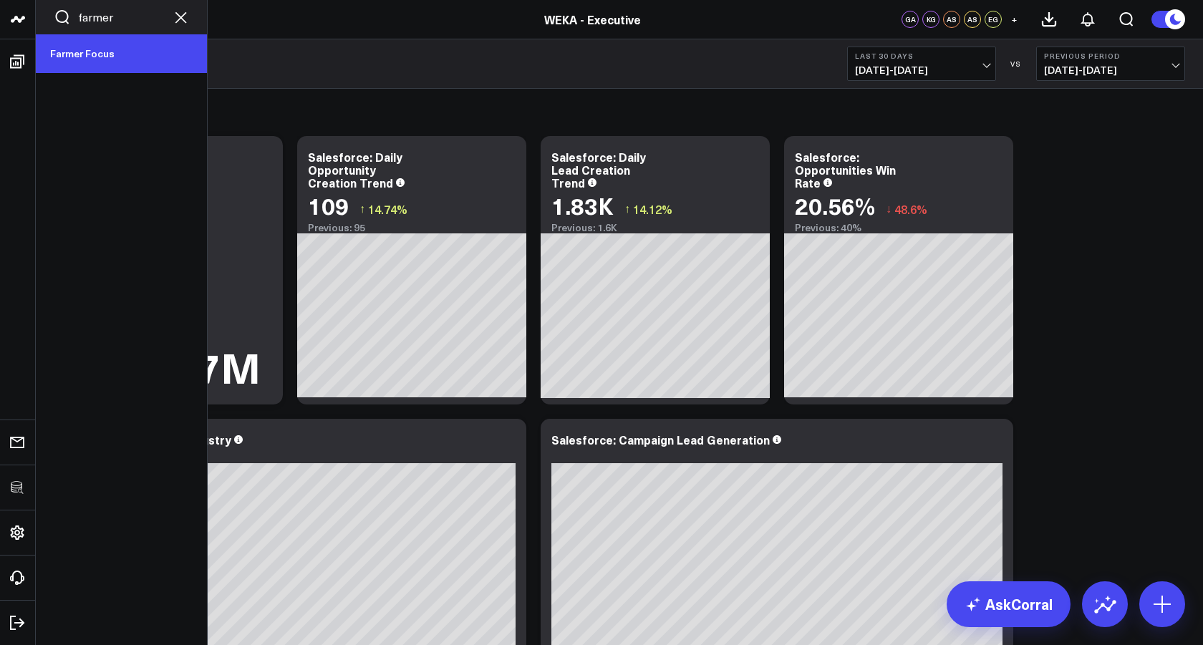
type input "farmer"
click at [87, 61] on link "Farmer Focus" at bounding box center [121, 53] width 171 height 39
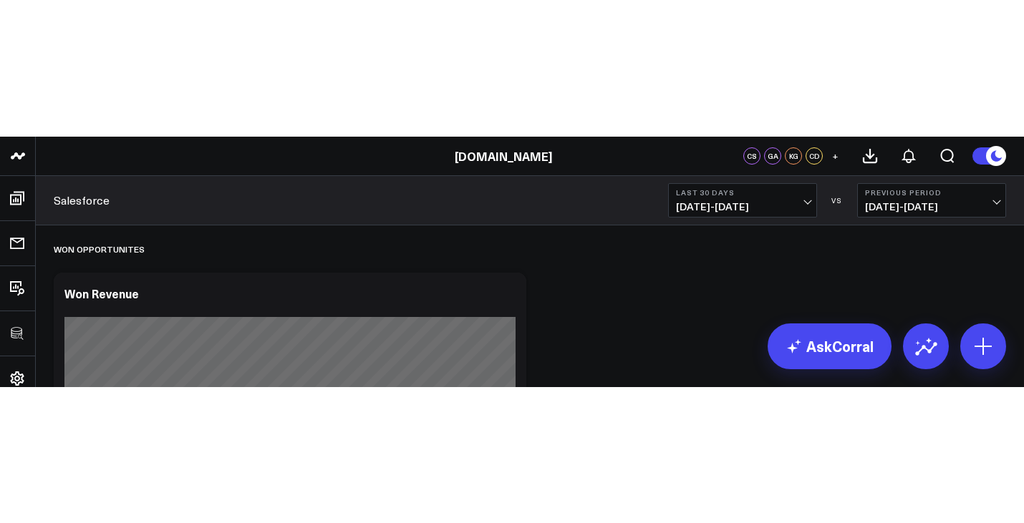
scroll to position [7, 0]
